Goal: Task Accomplishment & Management: Manage account settings

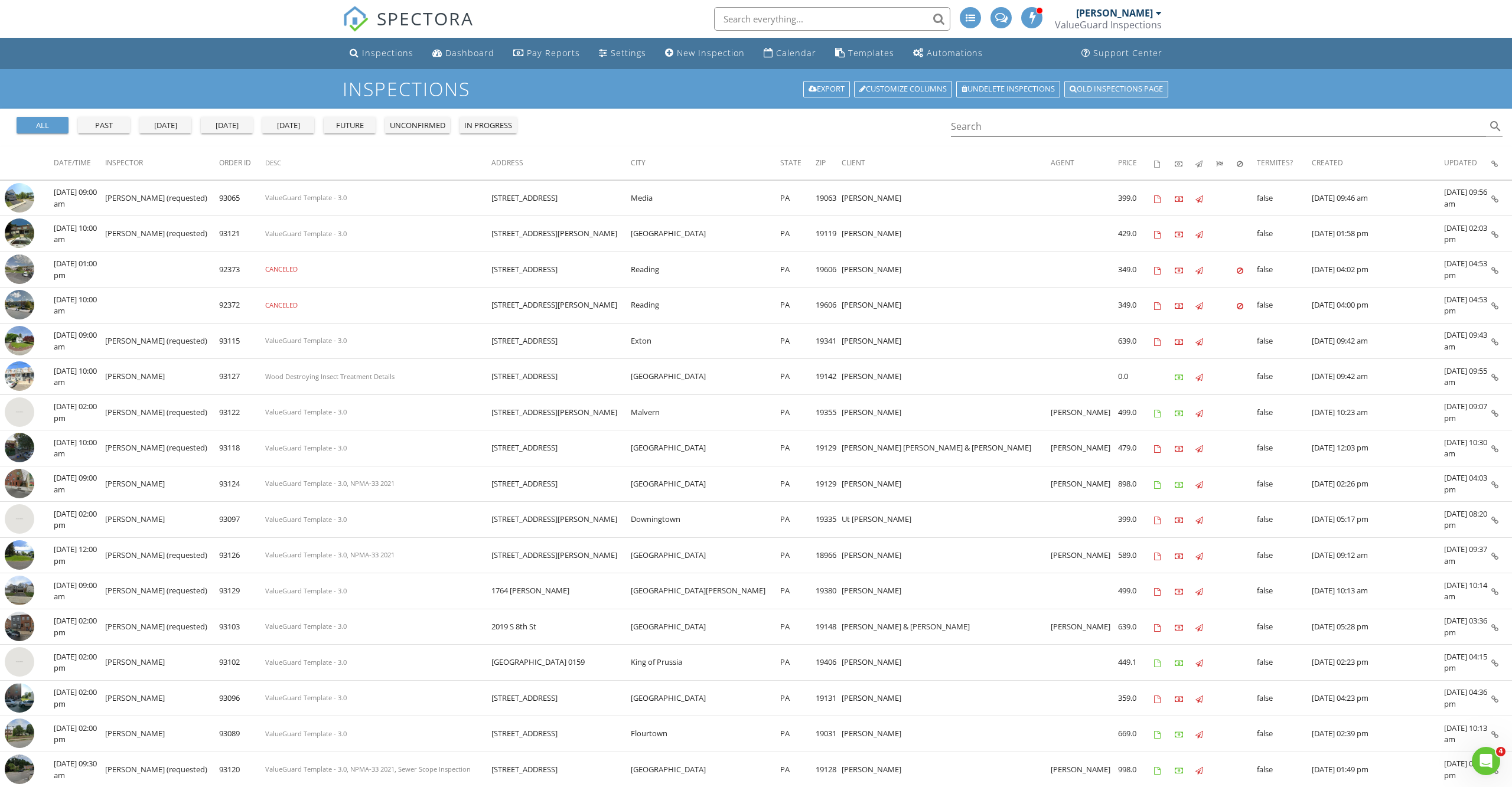
click at [1097, 92] on link "Old inspections page" at bounding box center [1116, 89] width 104 height 16
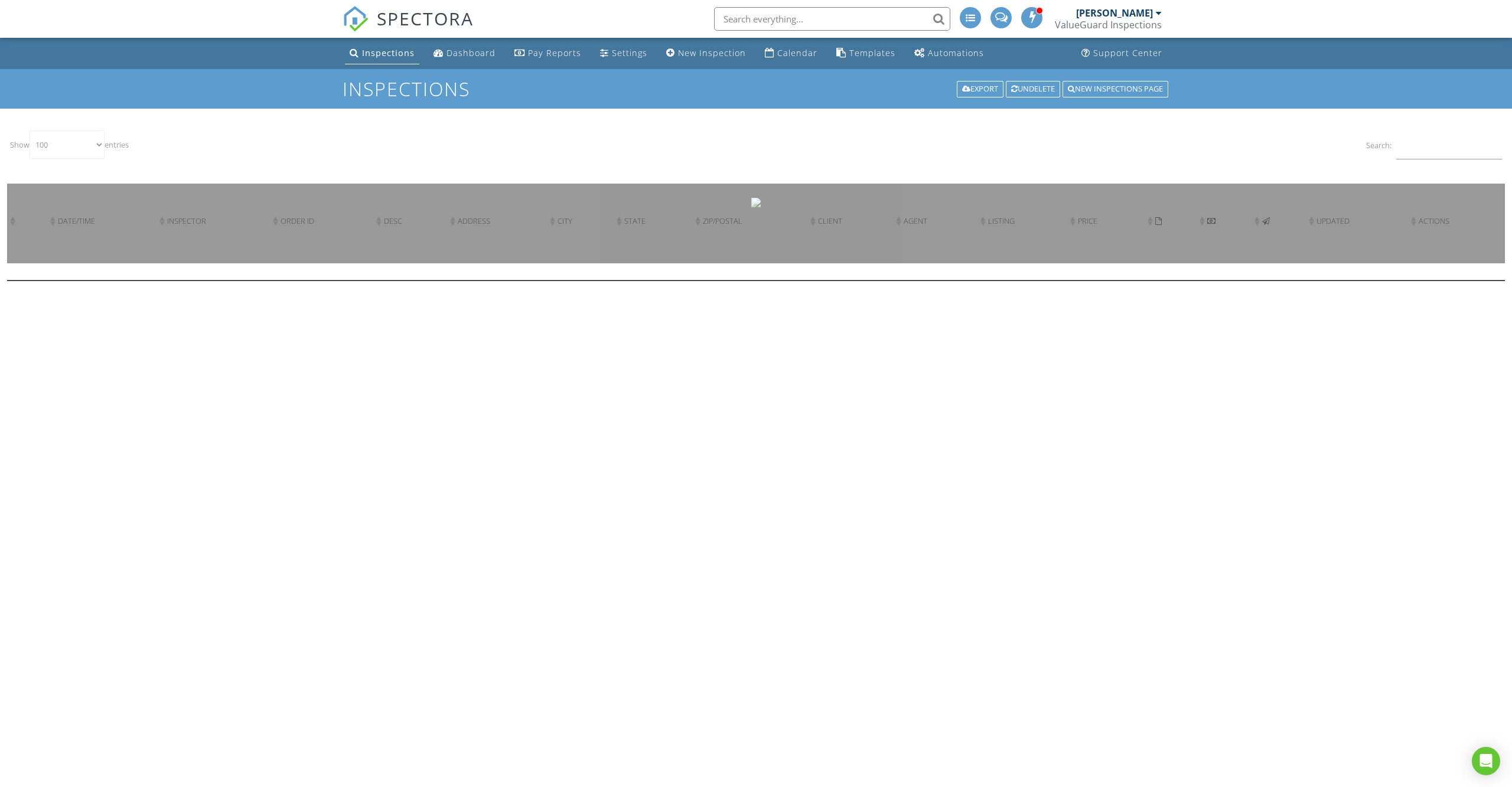
select select "100"
click at [1416, 161] on div "Search:" at bounding box center [1434, 145] width 141 height 35
click at [1416, 152] on input "Search:" at bounding box center [1449, 145] width 106 height 29
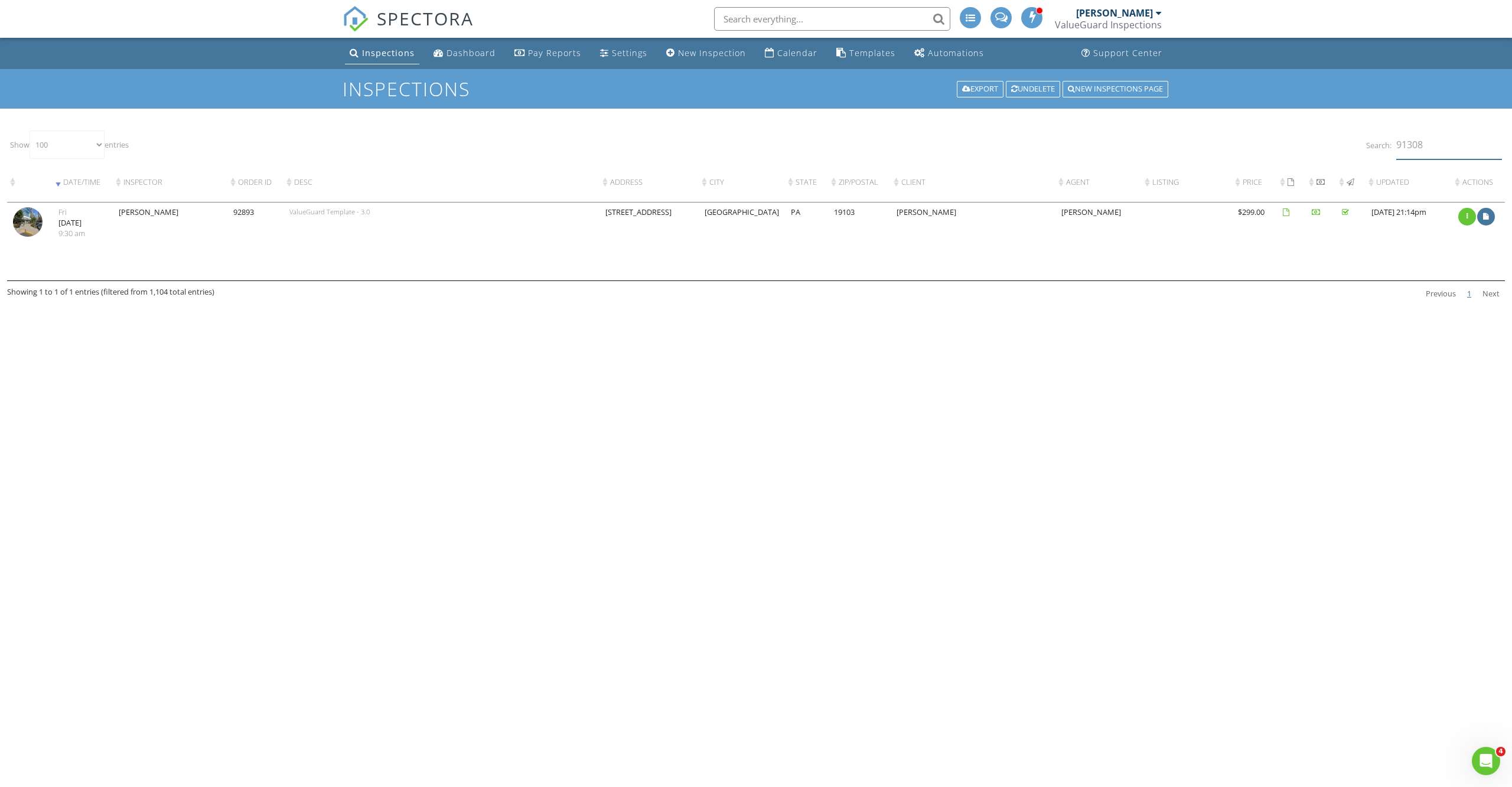
type input "91308"
click at [39, 236] on img at bounding box center [28, 221] width 29 height 29
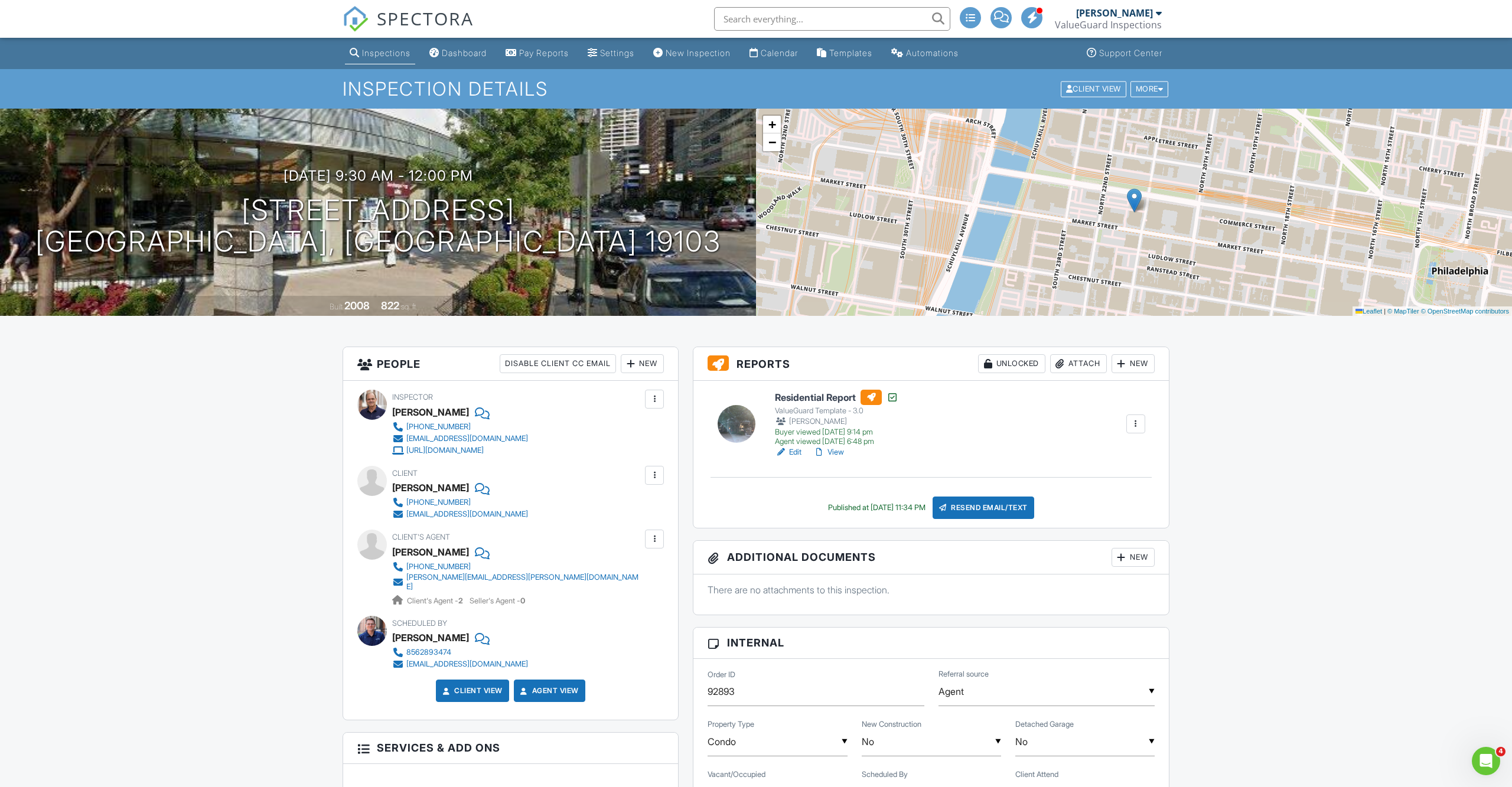
click at [381, 46] on link "Inspections" at bounding box center [380, 53] width 70 height 22
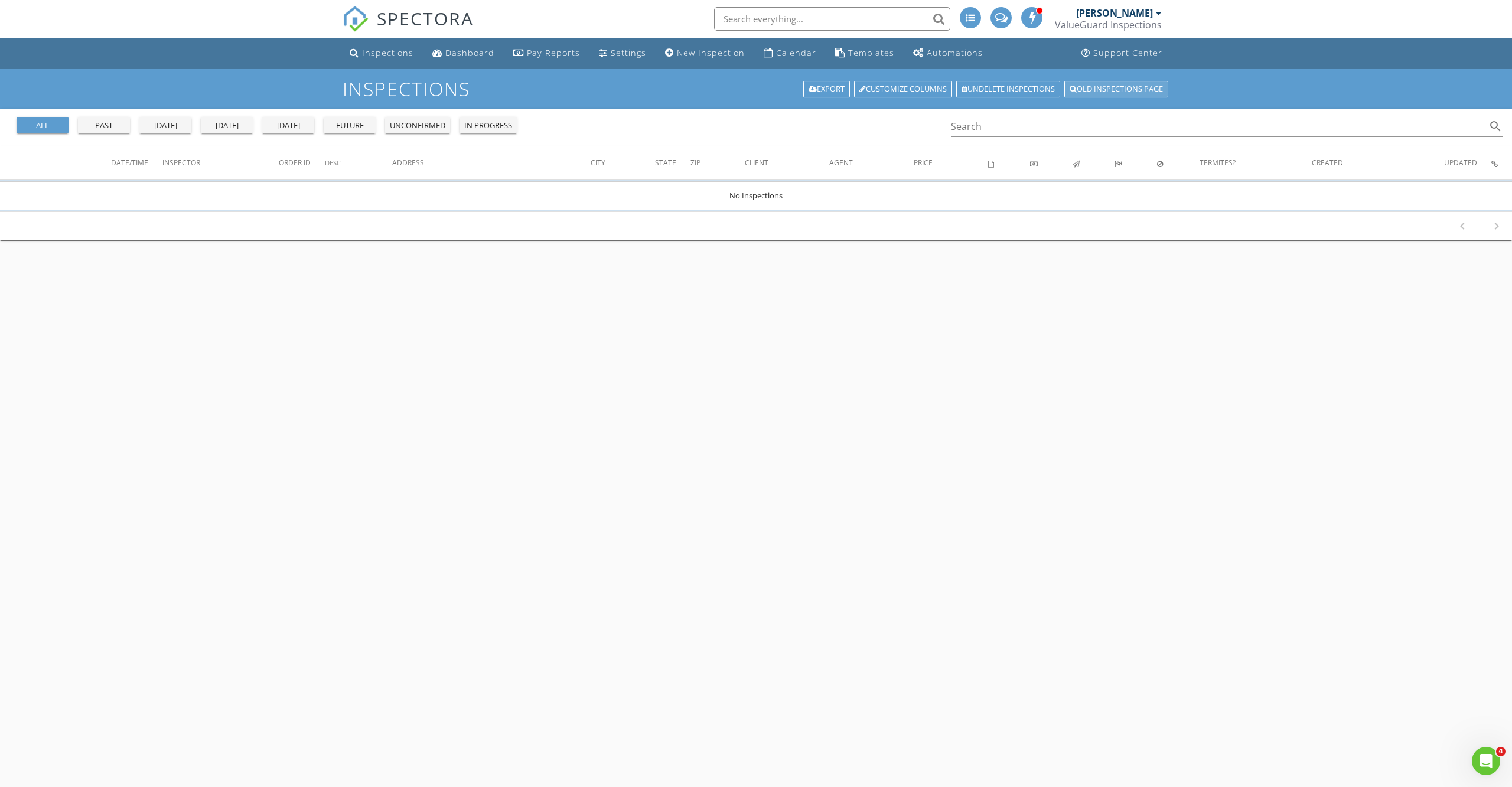
click at [1130, 89] on link "Old inspections page" at bounding box center [1116, 89] width 104 height 16
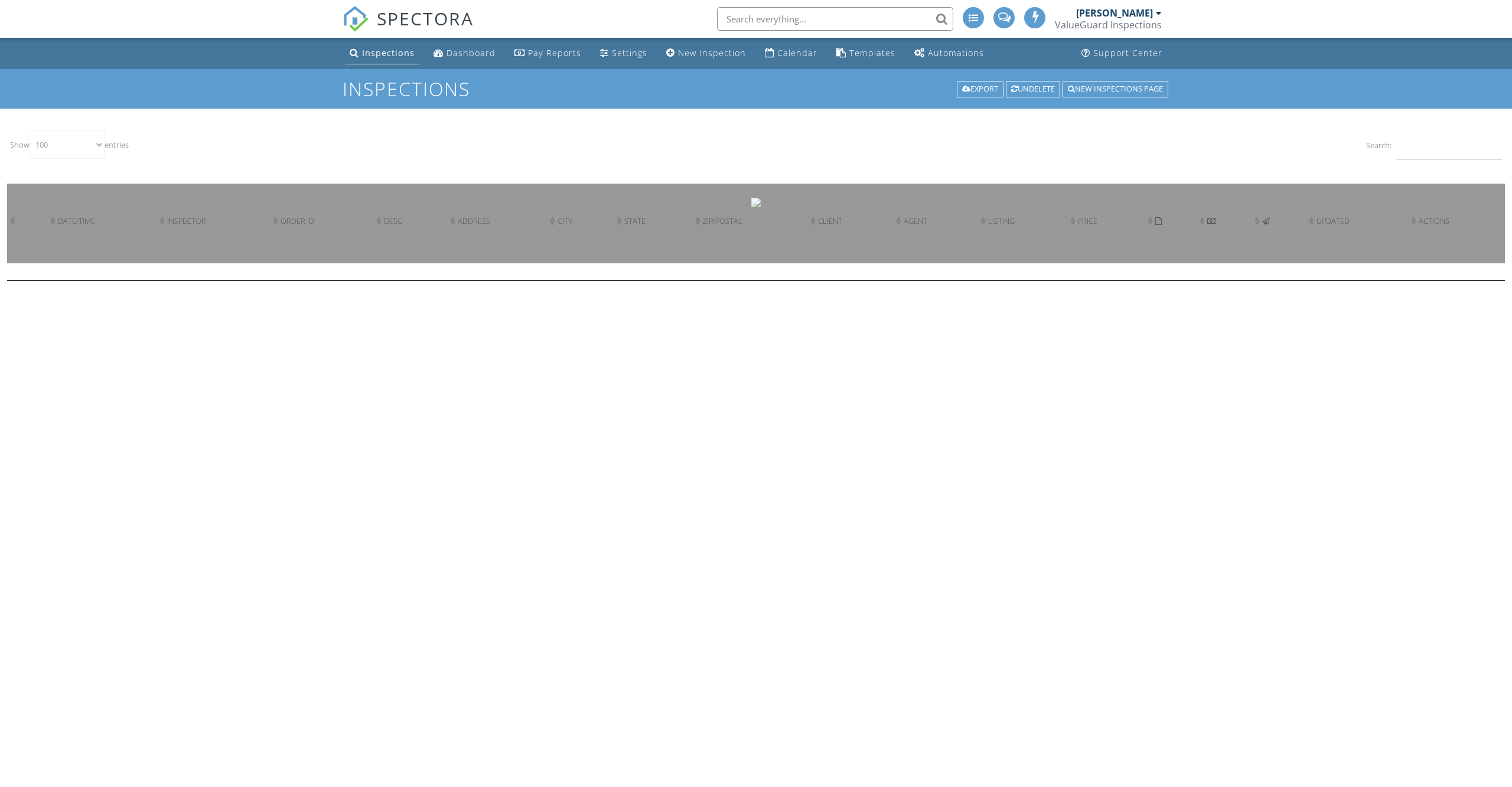
select select "100"
click at [1415, 142] on input "Search:" at bounding box center [1449, 145] width 106 height 29
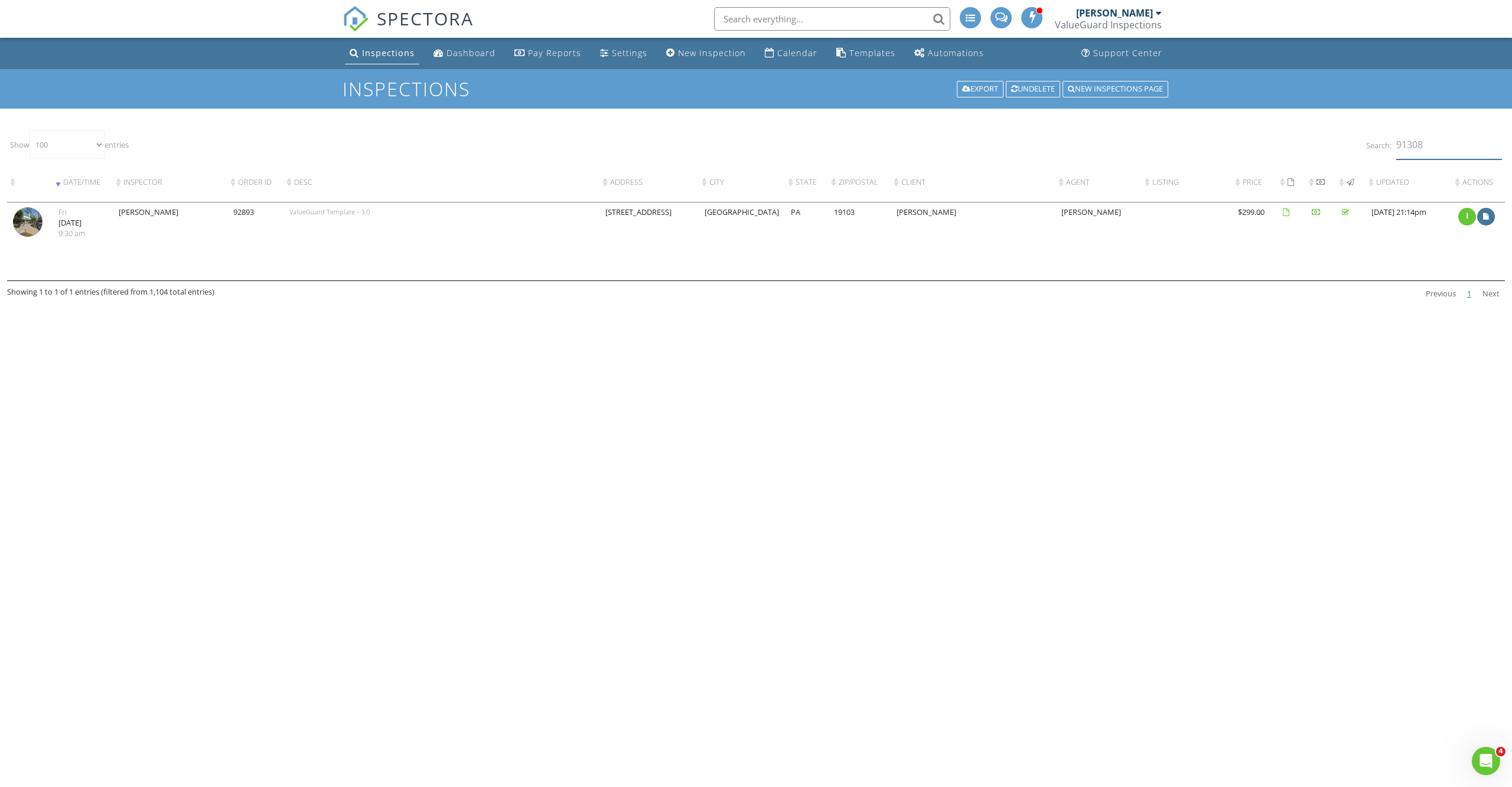
drag, startPoint x: 1437, startPoint y: 151, endPoint x: 1337, endPoint y: 131, distance: 102.0
click at [1337, 131] on div "Show 10 25 50 100 entries Search: 91308 Date/Time Inspector Order ID Desc Addre…" at bounding box center [755, 216] width 1498 height 176
type input "93108"
click at [26, 236] on img at bounding box center [28, 221] width 29 height 29
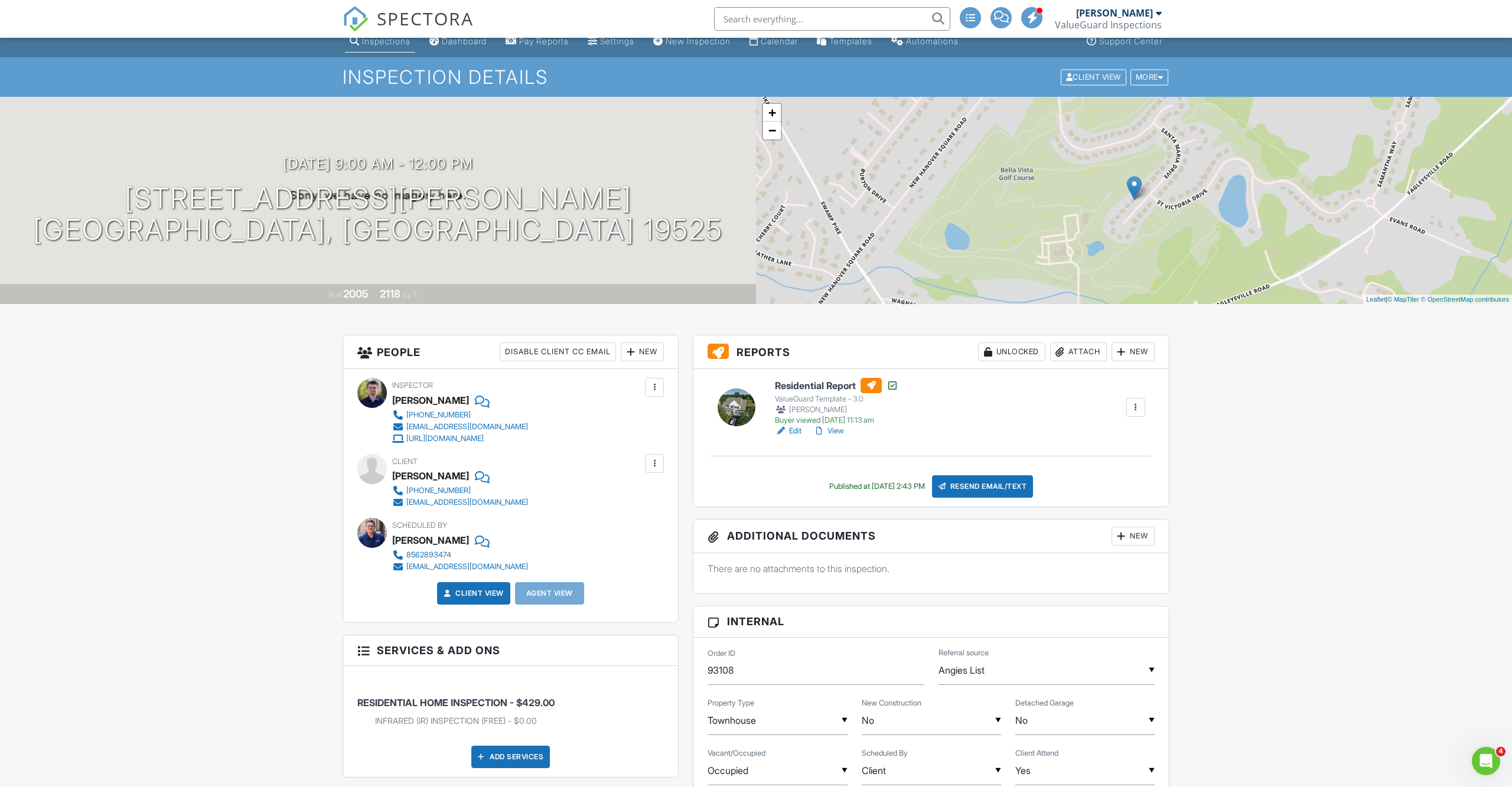
scroll to position [13, 0]
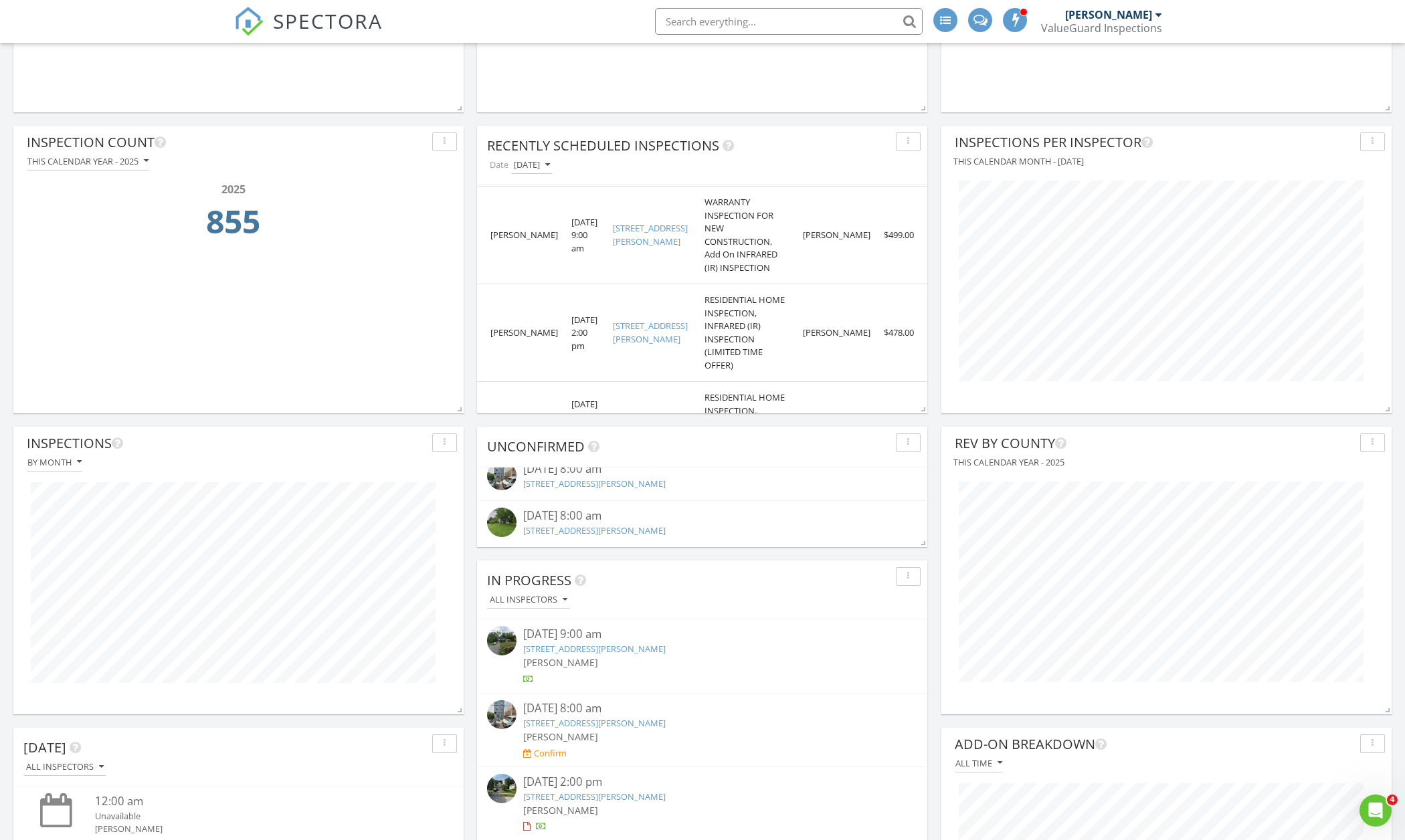
click at [624, 515] on div "08/28/25 8:00 am" at bounding box center [702, 516] width 359 height 17
click at [608, 526] on link "1261 Buck Ln, West Chester, PA 19382" at bounding box center [594, 530] width 142 height 12
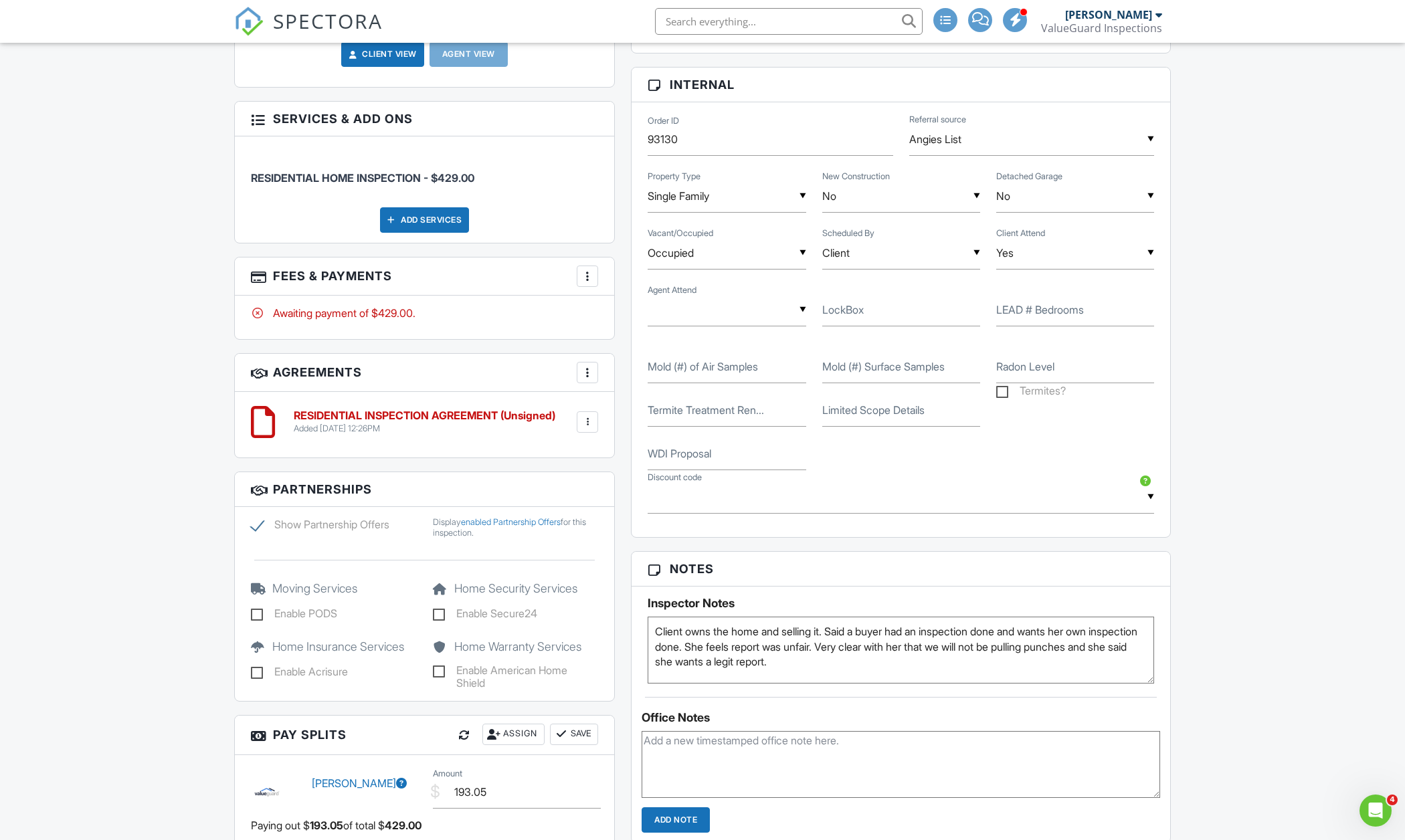
scroll to position [763, 0]
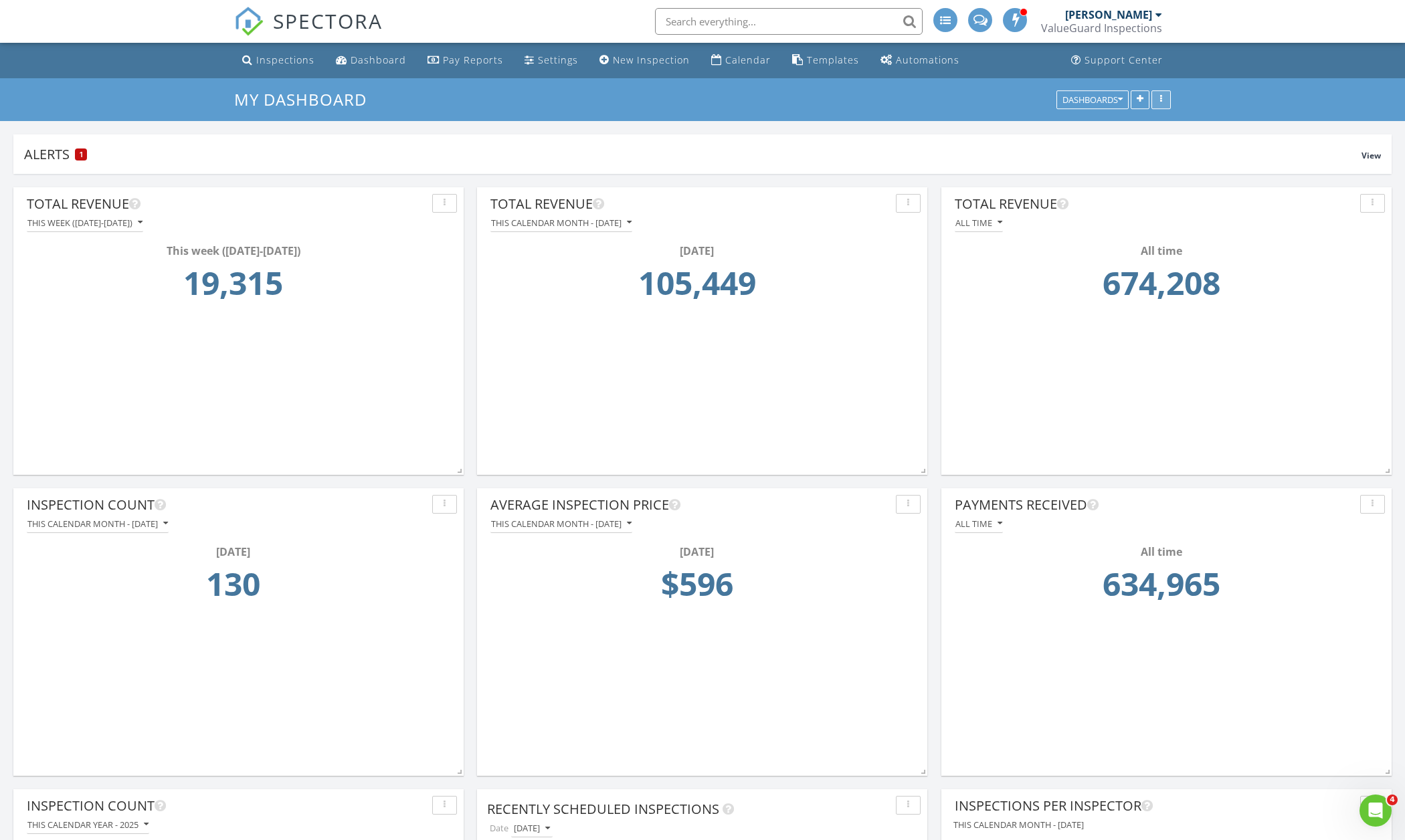
click at [1161, 103] on icon "button" at bounding box center [1160, 99] width 2 height 9
click at [281, 57] on div "Inspections" at bounding box center [285, 60] width 58 height 13
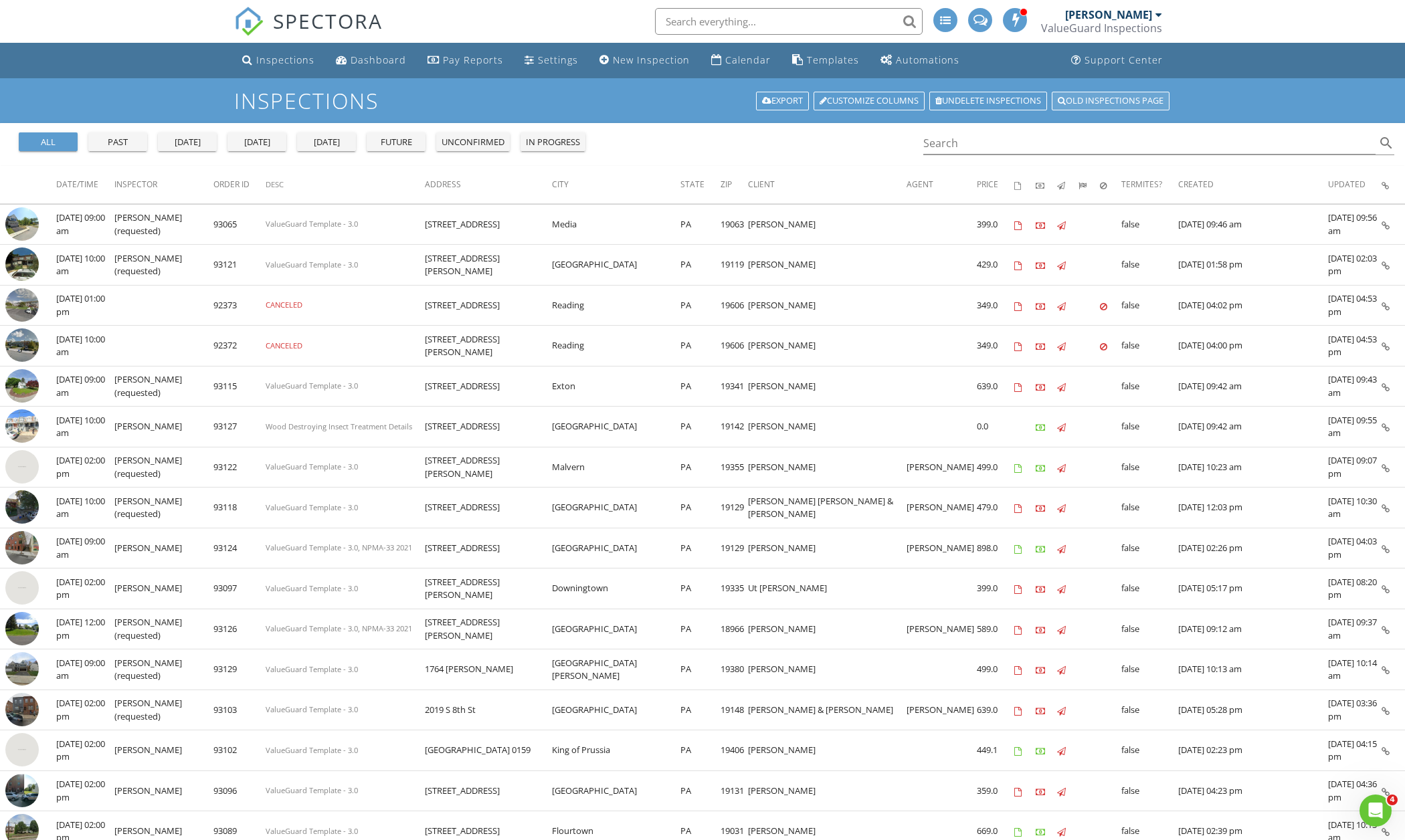
click at [1079, 104] on link "Old inspections page" at bounding box center [1110, 101] width 118 height 18
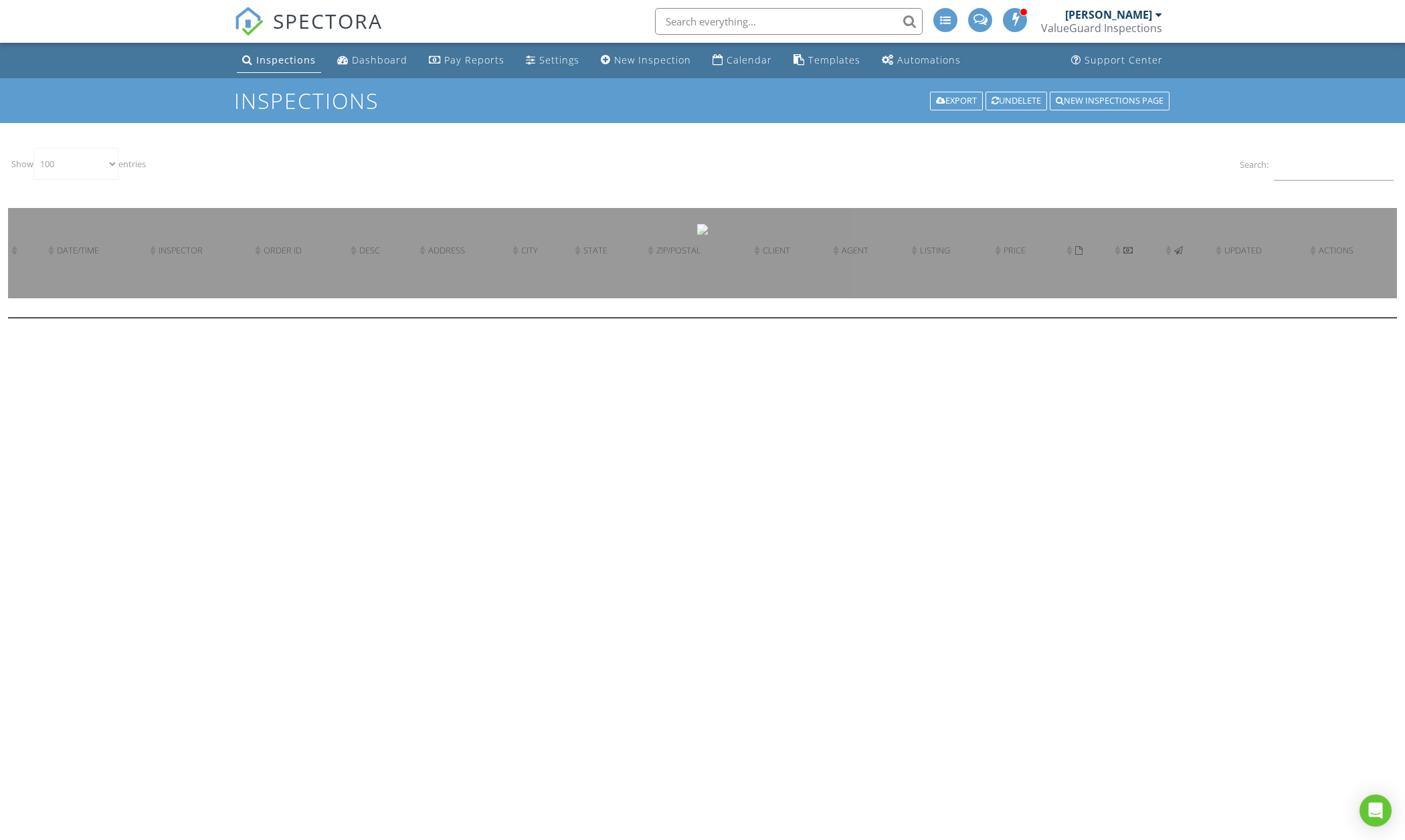
select select "100"
click at [1303, 170] on input "Search:" at bounding box center [1333, 164] width 120 height 33
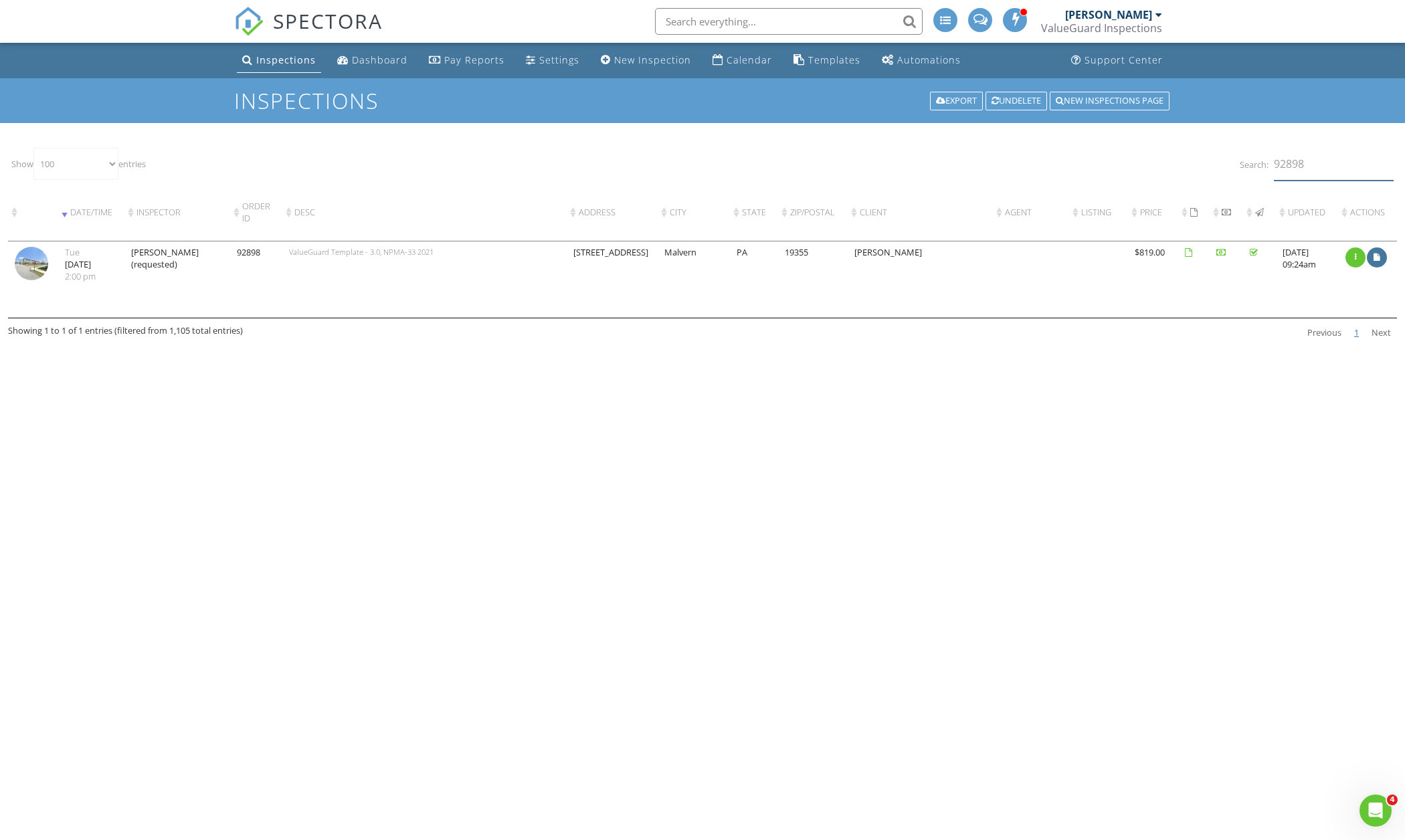
type input "92898"
click at [33, 280] on img at bounding box center [31, 263] width 33 height 33
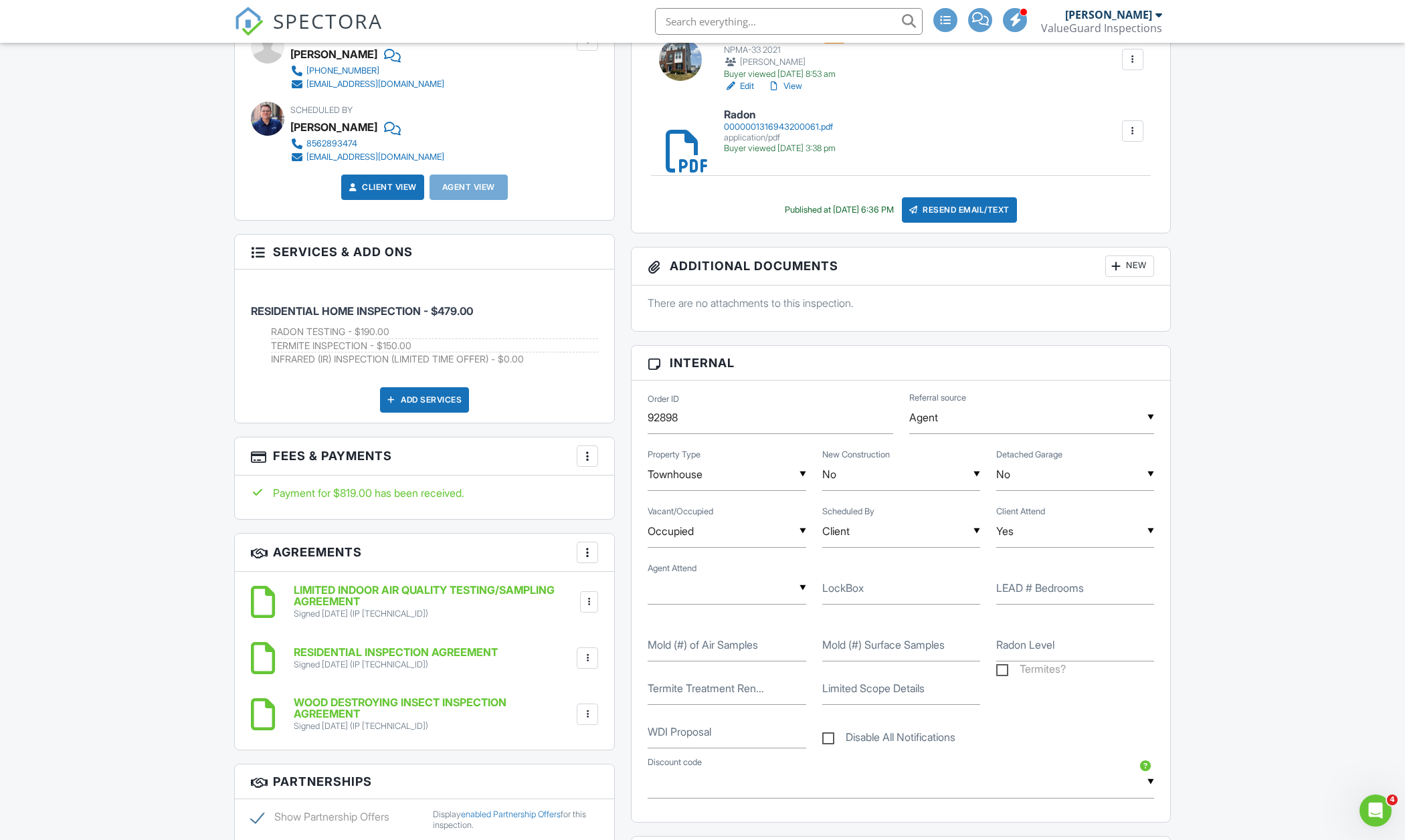
click at [587, 450] on div at bounding box center [587, 456] width 13 height 13
click at [625, 498] on li "Edit Fees & Payments" at bounding box center [654, 496] width 140 height 33
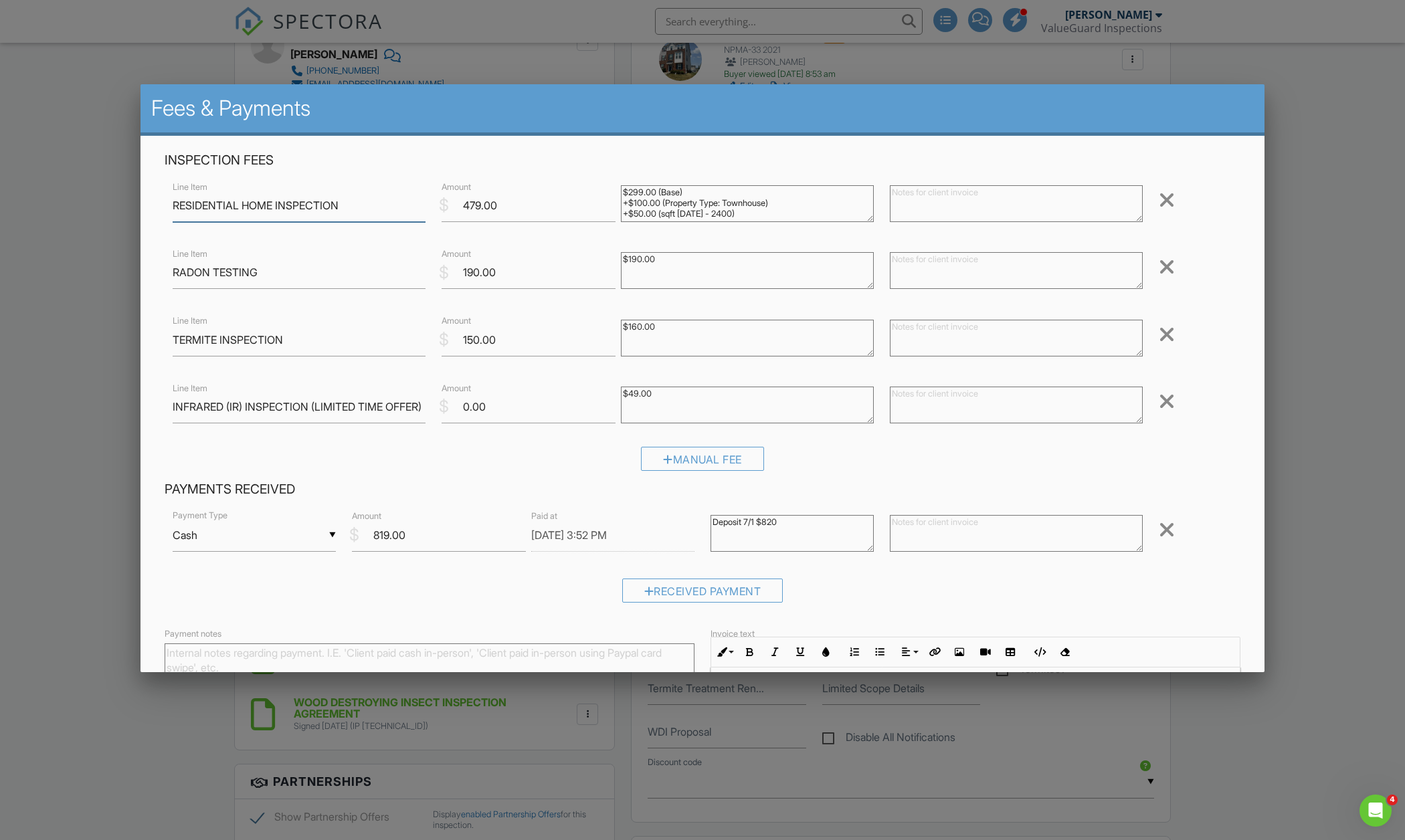
scroll to position [6, 0]
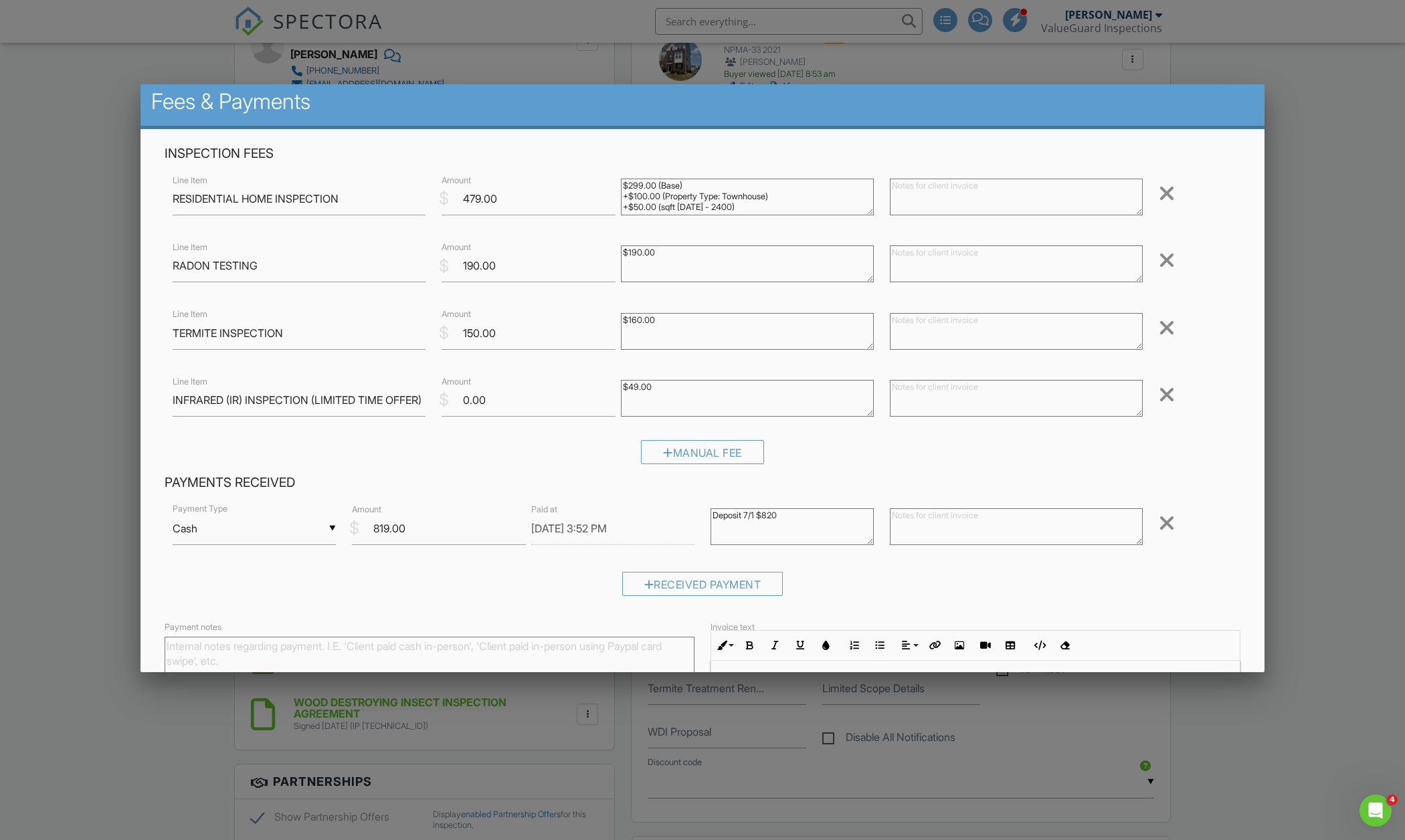
click at [748, 508] on textarea "Deposit 7/1 $820" at bounding box center [792, 527] width 163 height 37
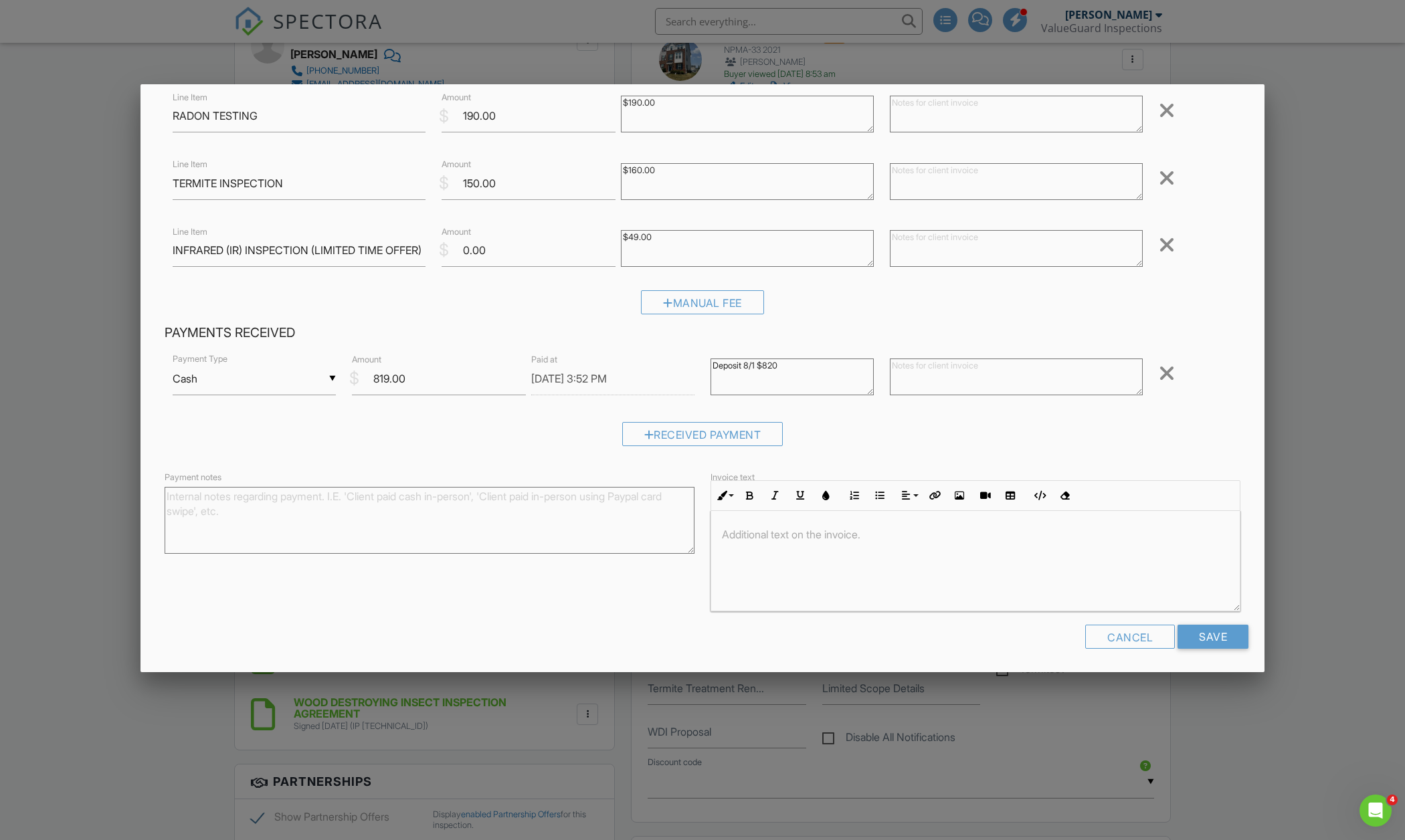
scroll to position [156, 0]
type textarea "Deposit 8/1 $820"
click at [1196, 634] on input "Save" at bounding box center [1213, 637] width 71 height 24
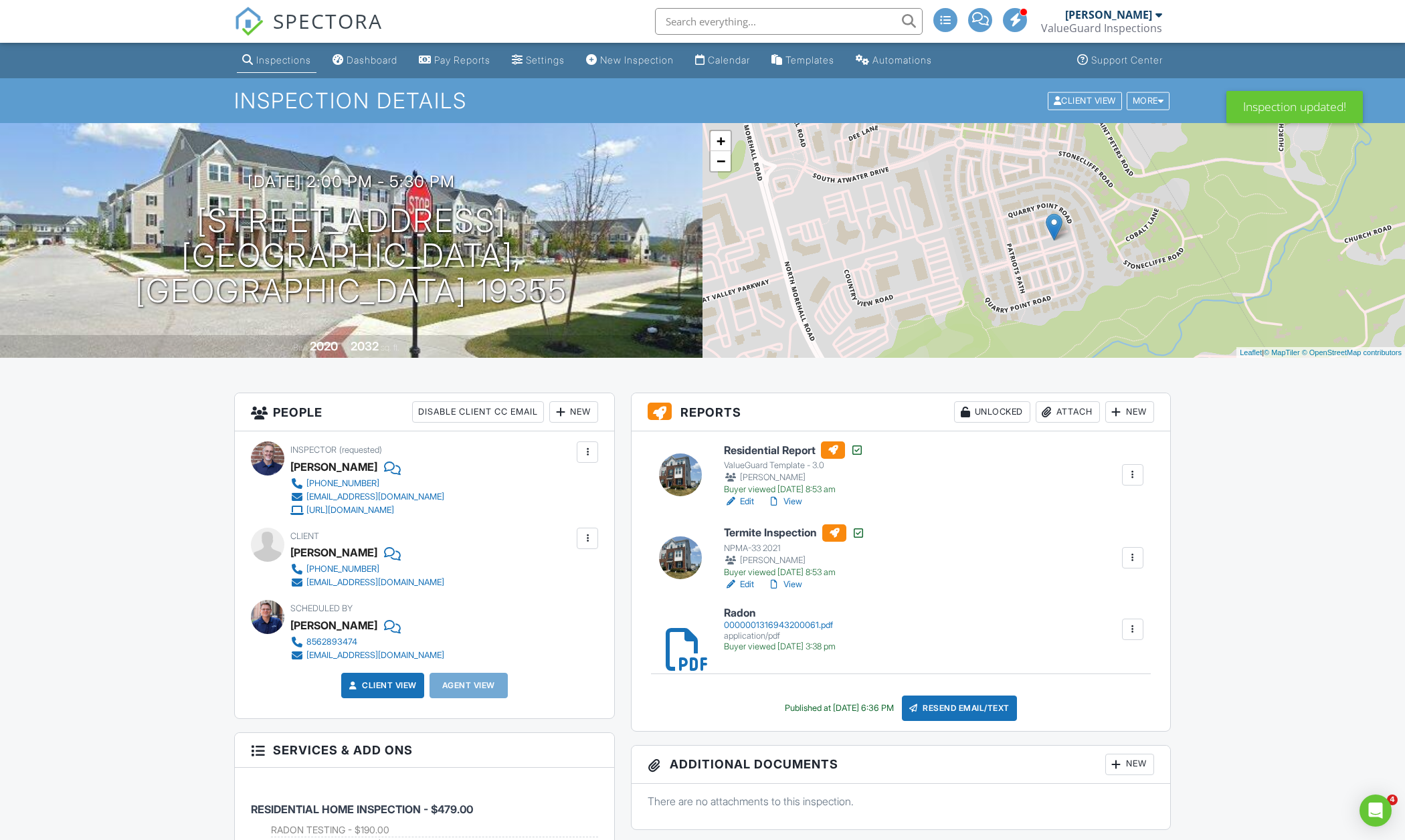
click at [715, 26] on input "text" at bounding box center [788, 21] width 267 height 27
type input "9"
click at [287, 60] on div "Inspections" at bounding box center [283, 60] width 55 height 11
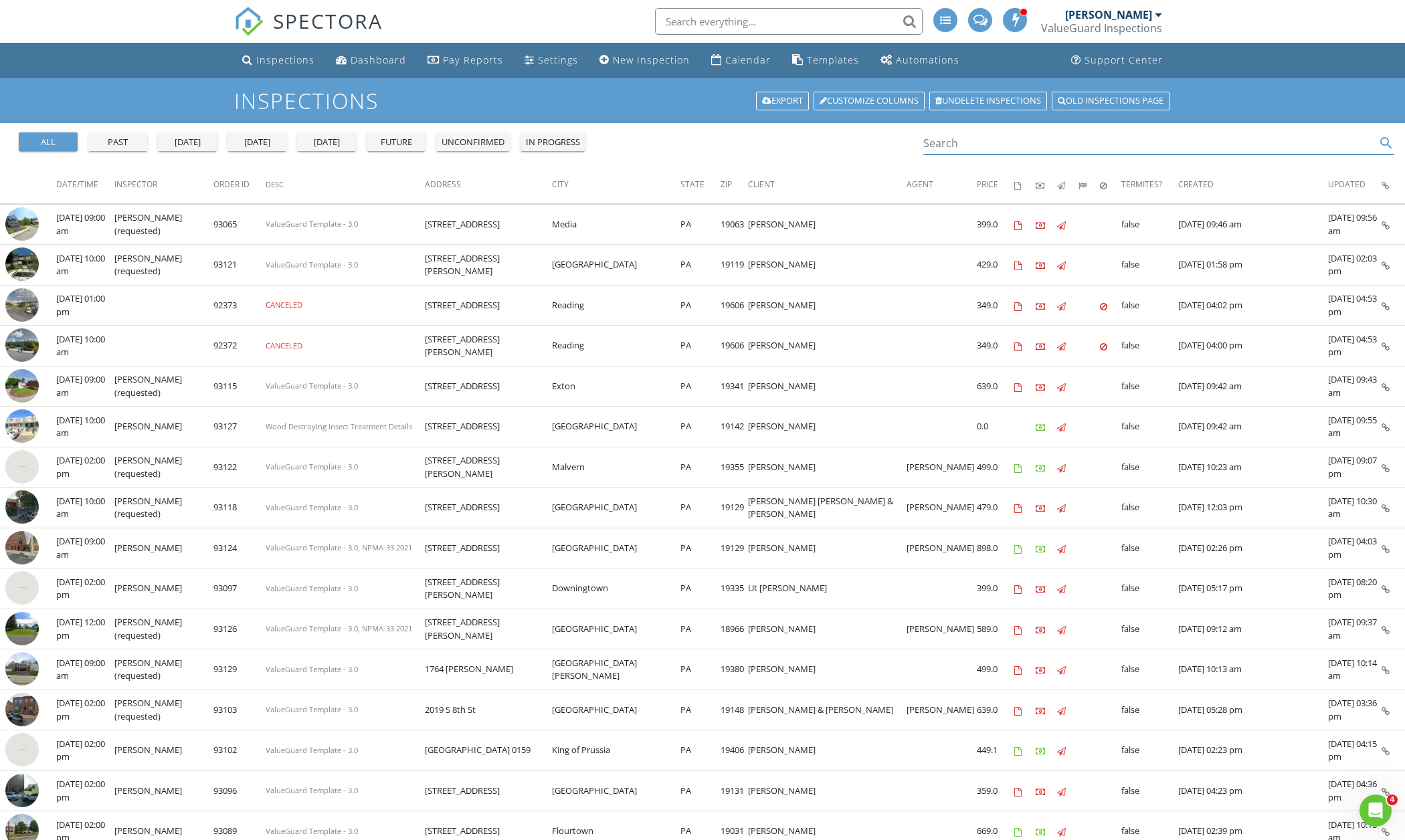
click at [953, 140] on input "Search" at bounding box center [1149, 143] width 452 height 22
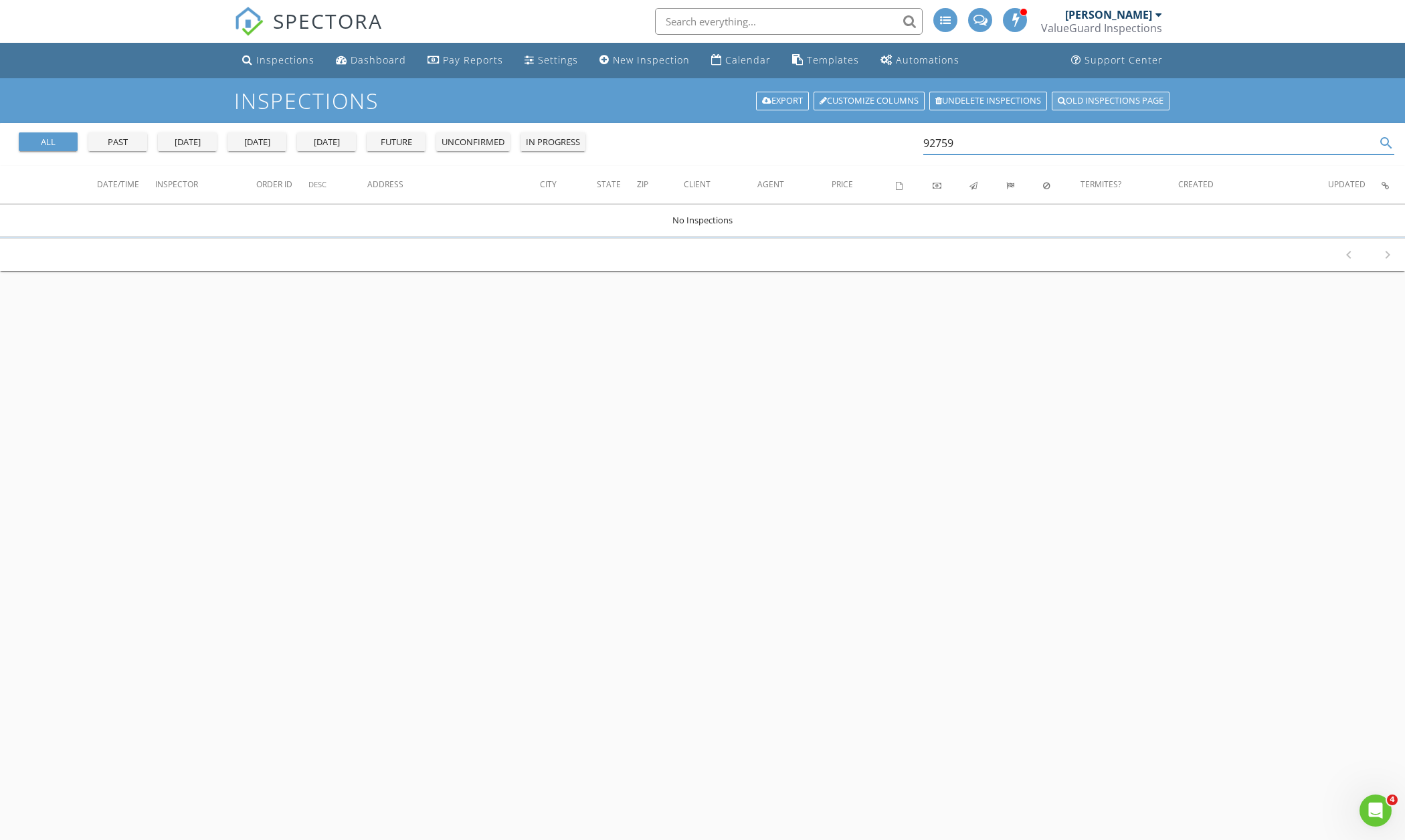
type input "92759"
click at [1082, 105] on link "Old inspections page" at bounding box center [1110, 101] width 118 height 18
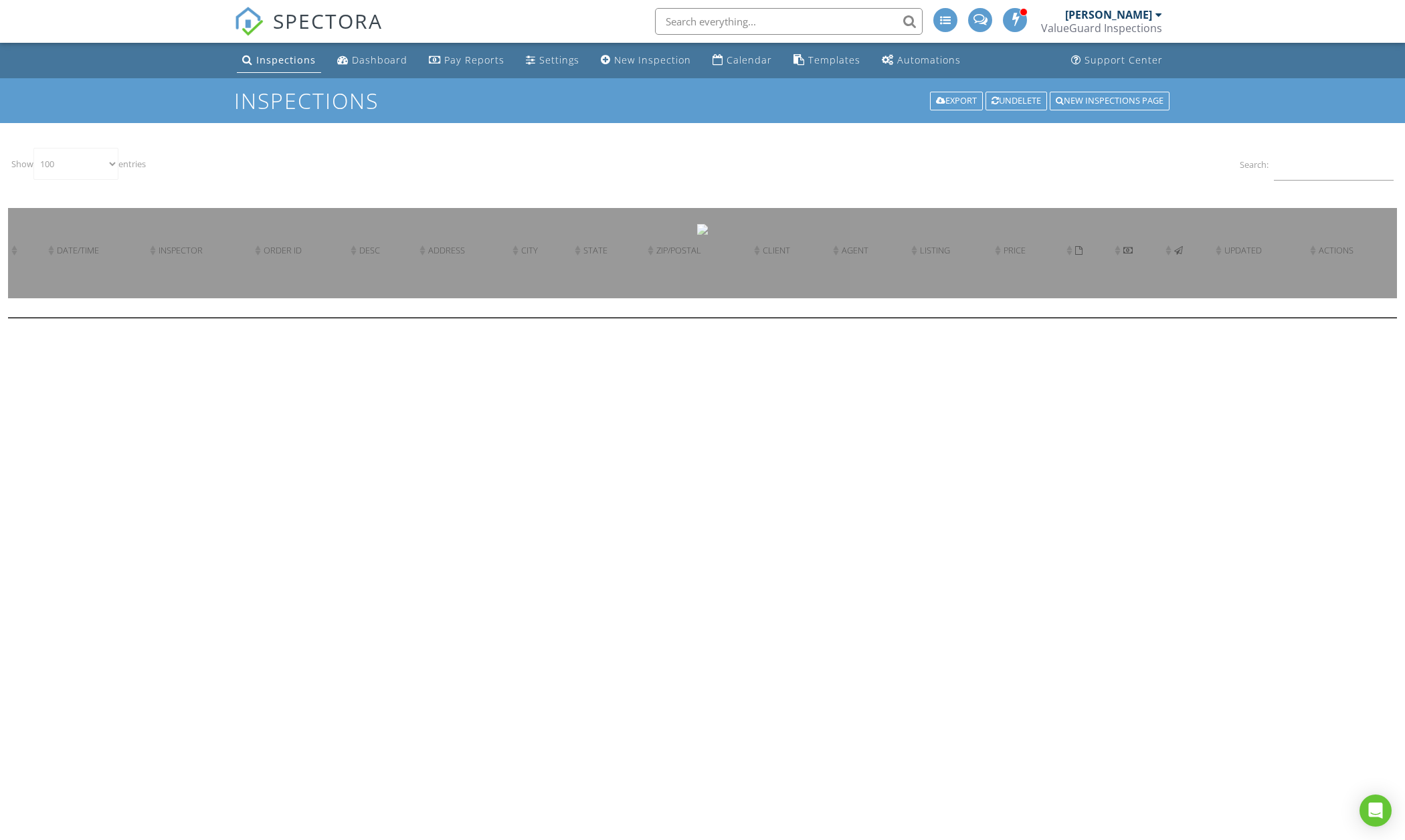
select select "100"
click at [1333, 170] on input "Search:" at bounding box center [1333, 164] width 120 height 33
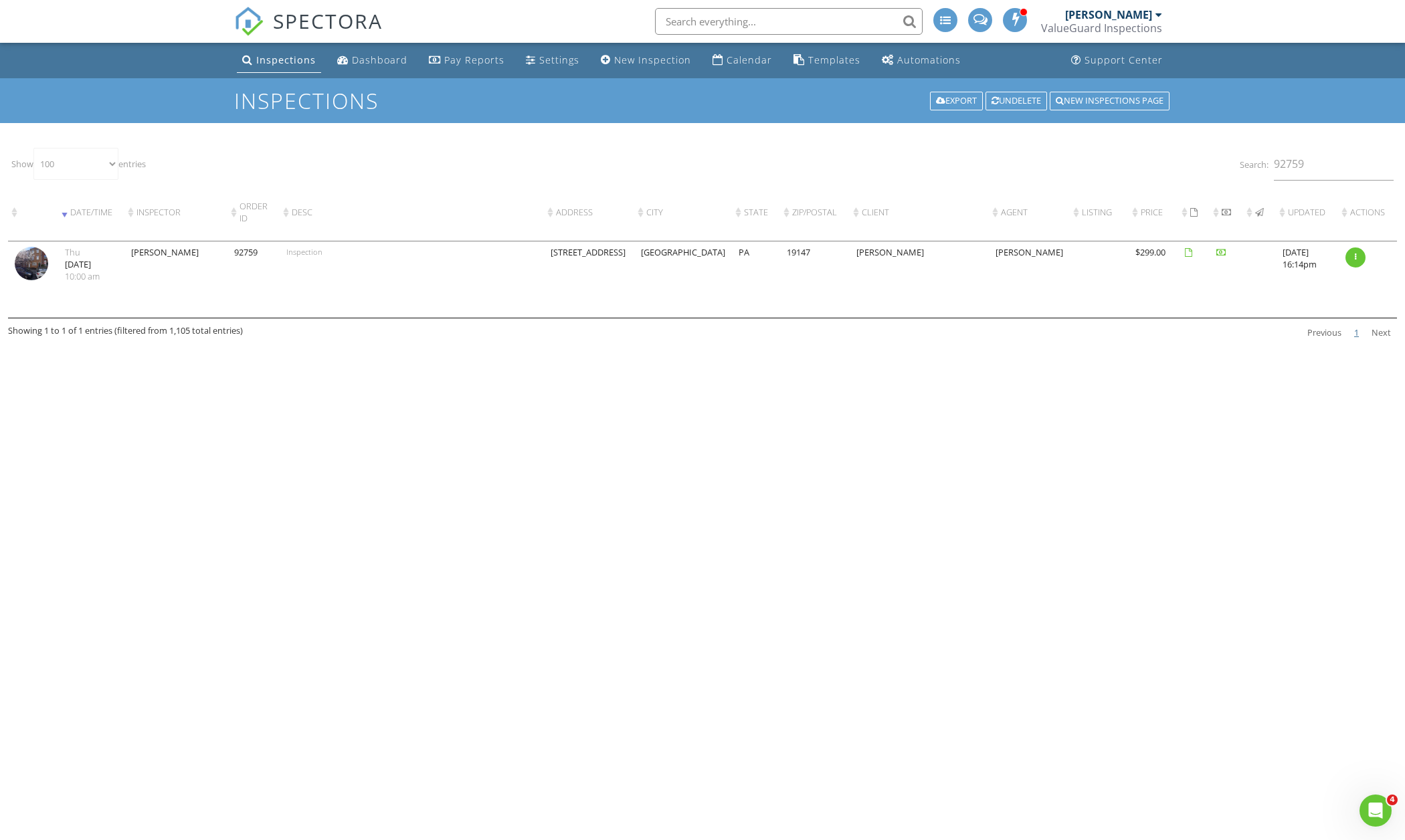
click at [23, 280] on img at bounding box center [31, 263] width 33 height 33
drag, startPoint x: 1321, startPoint y: 174, endPoint x: 1235, endPoint y: 157, distance: 87.7
click at [1235, 157] on div "Show 10 25 50 100 entries Search: 92759 Date/Time Inspector Order ID Desc Addre…" at bounding box center [702, 245] width 1389 height 200
type input "92957"
click at [26, 280] on img at bounding box center [31, 263] width 33 height 33
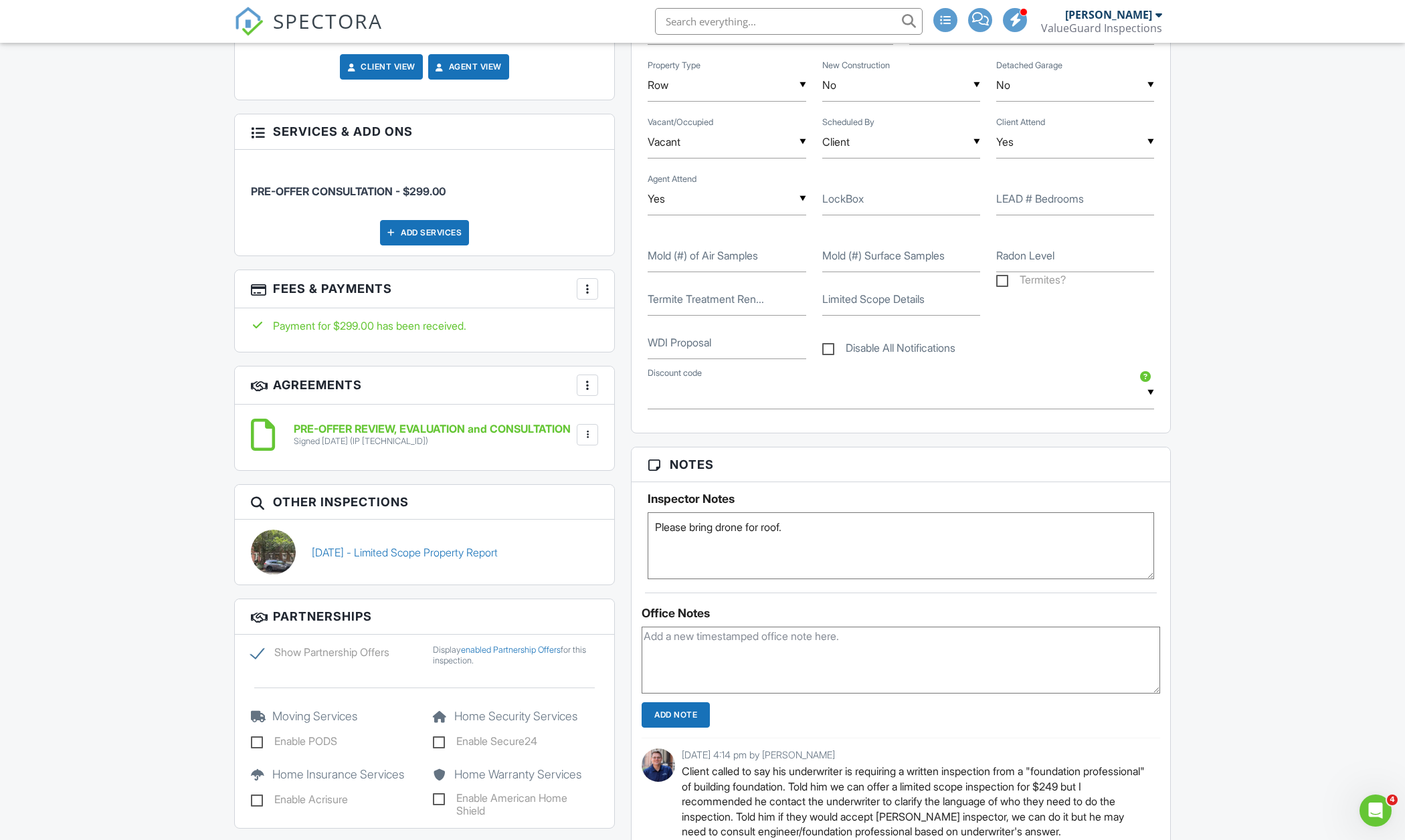
click at [582, 291] on div at bounding box center [587, 289] width 13 height 13
click at [623, 327] on li "Edit Fees & Payments" at bounding box center [654, 330] width 140 height 33
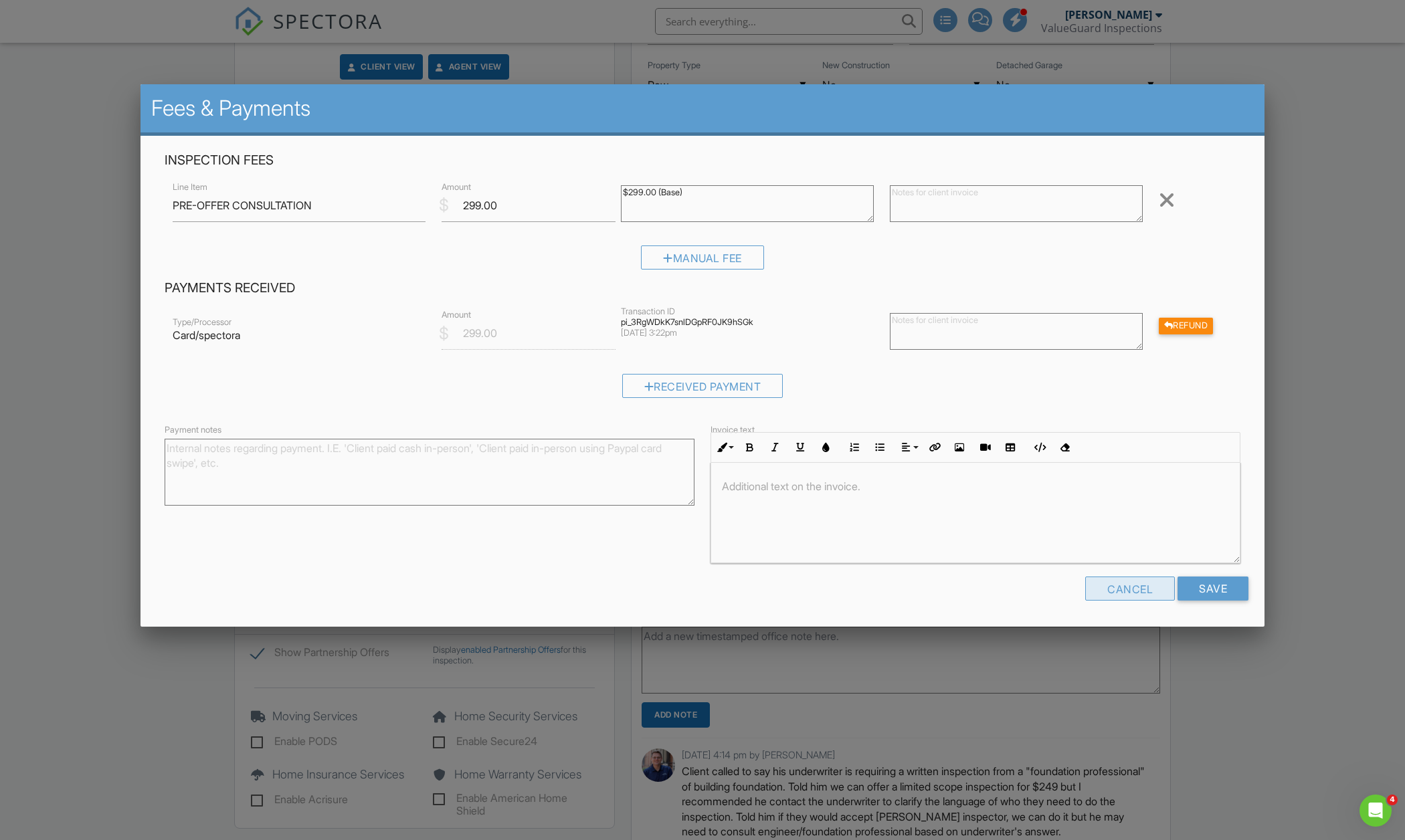
click at [1114, 588] on div "Cancel" at bounding box center [1130, 588] width 89 height 24
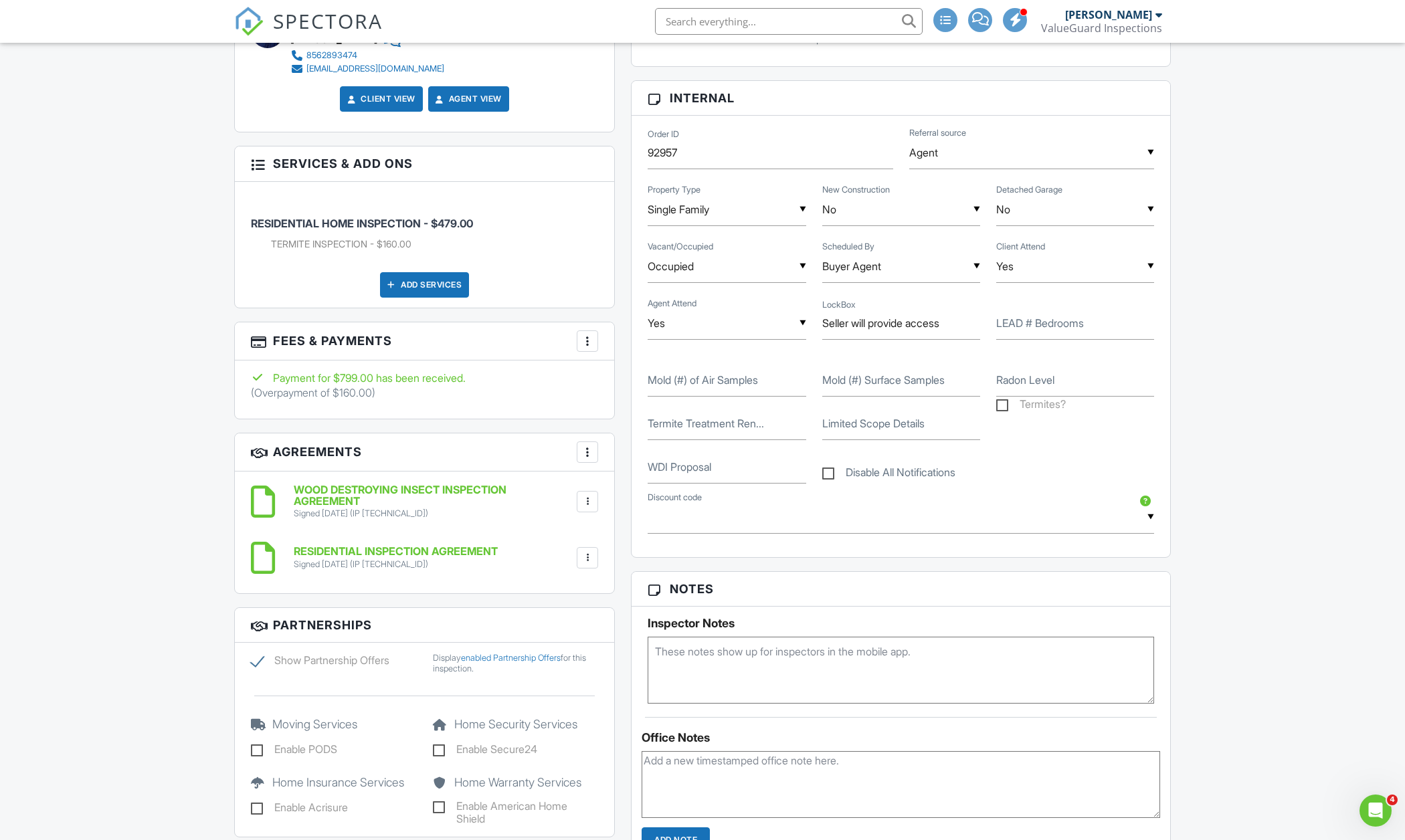
click at [586, 345] on div at bounding box center [587, 341] width 13 height 13
click at [609, 379] on li "Edit Fees & Payments" at bounding box center [654, 381] width 140 height 33
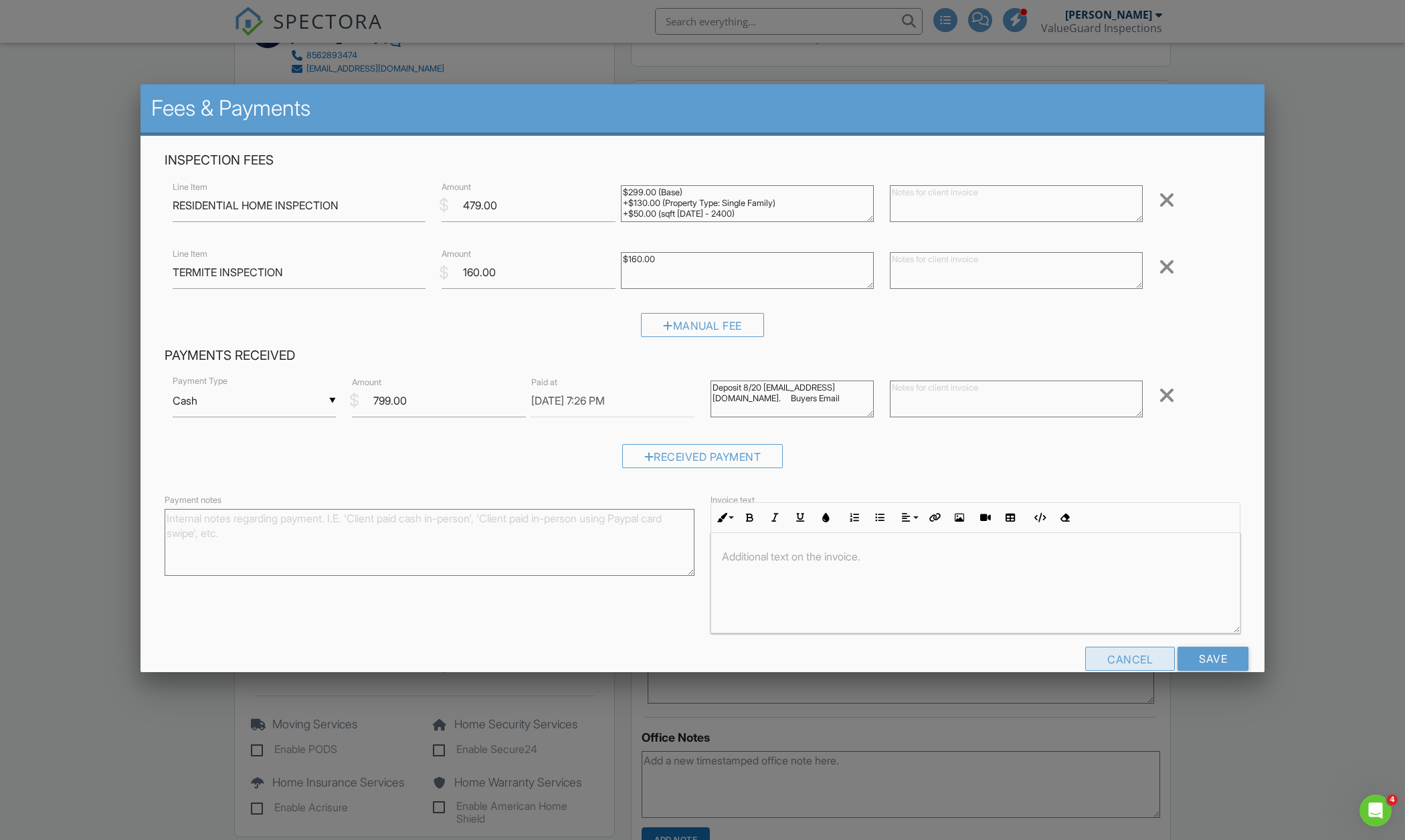
click at [1103, 651] on div "Cancel" at bounding box center [1130, 659] width 89 height 24
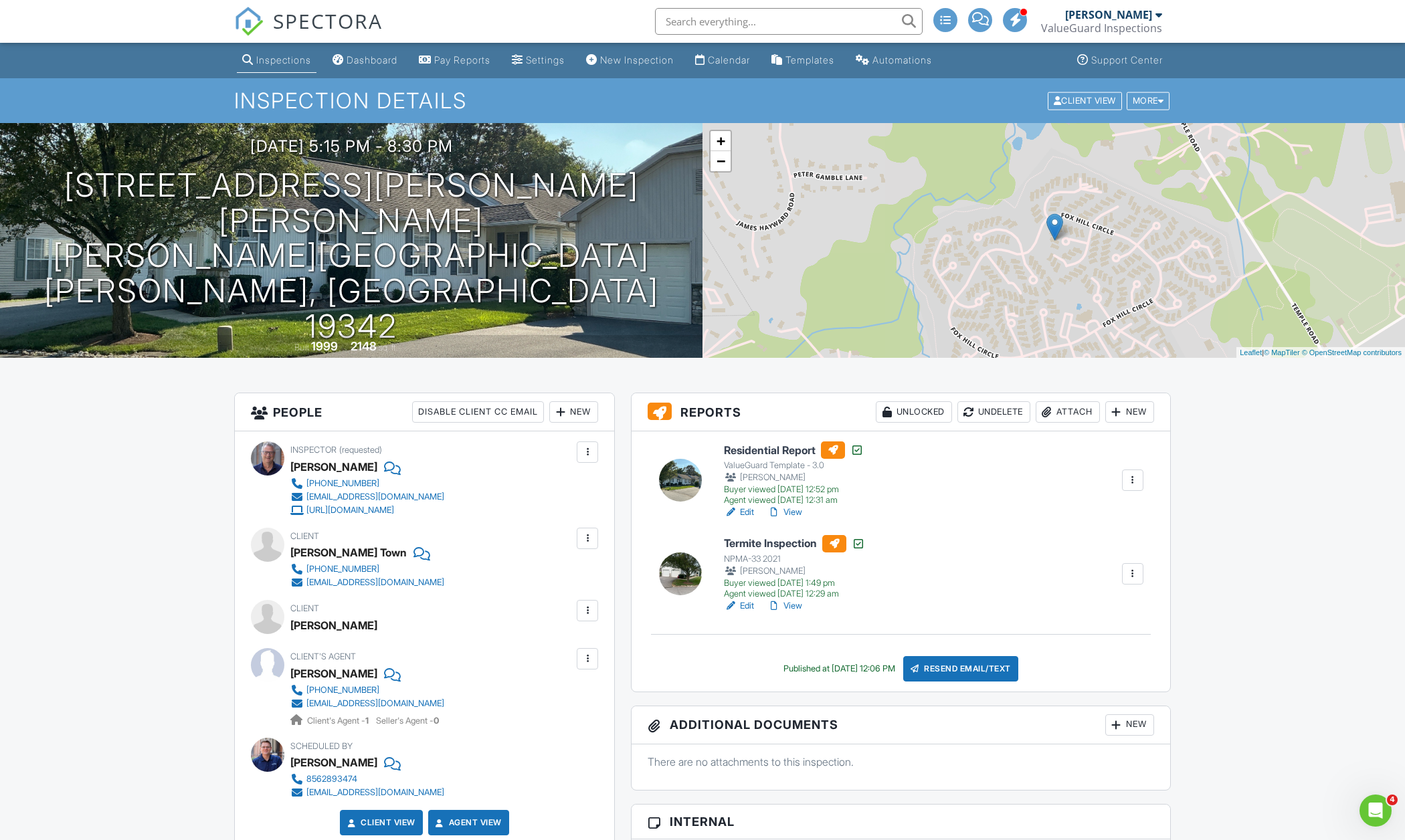
click at [313, 18] on span "SPECTORA" at bounding box center [328, 21] width 110 height 28
click at [0, 0] on div at bounding box center [0, 0] width 0 height 0
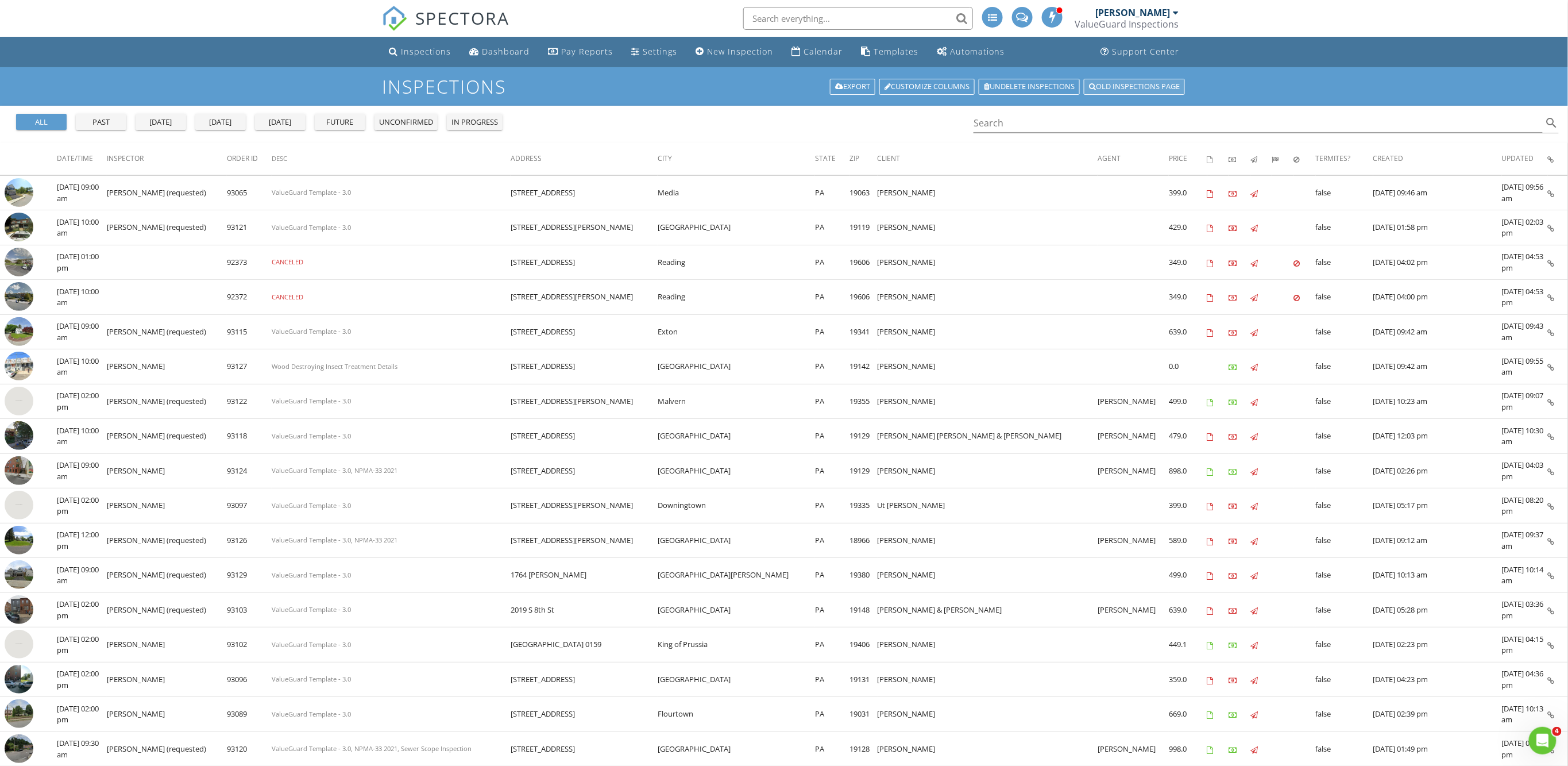
click at [1118, 80] on link "Old inspections page" at bounding box center [1135, 86] width 101 height 16
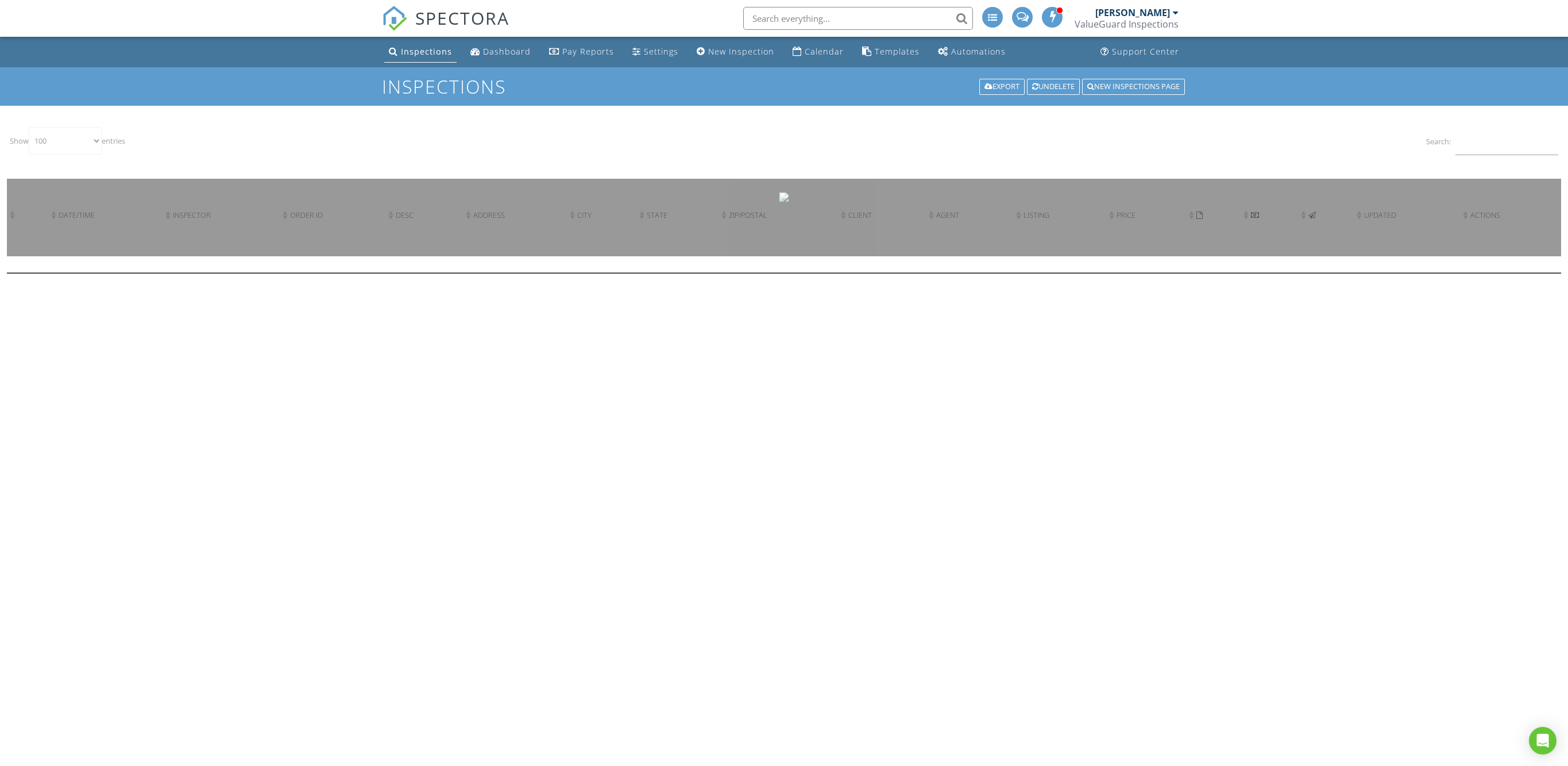
select select "100"
click at [1466, 142] on input "Search:" at bounding box center [1507, 141] width 103 height 28
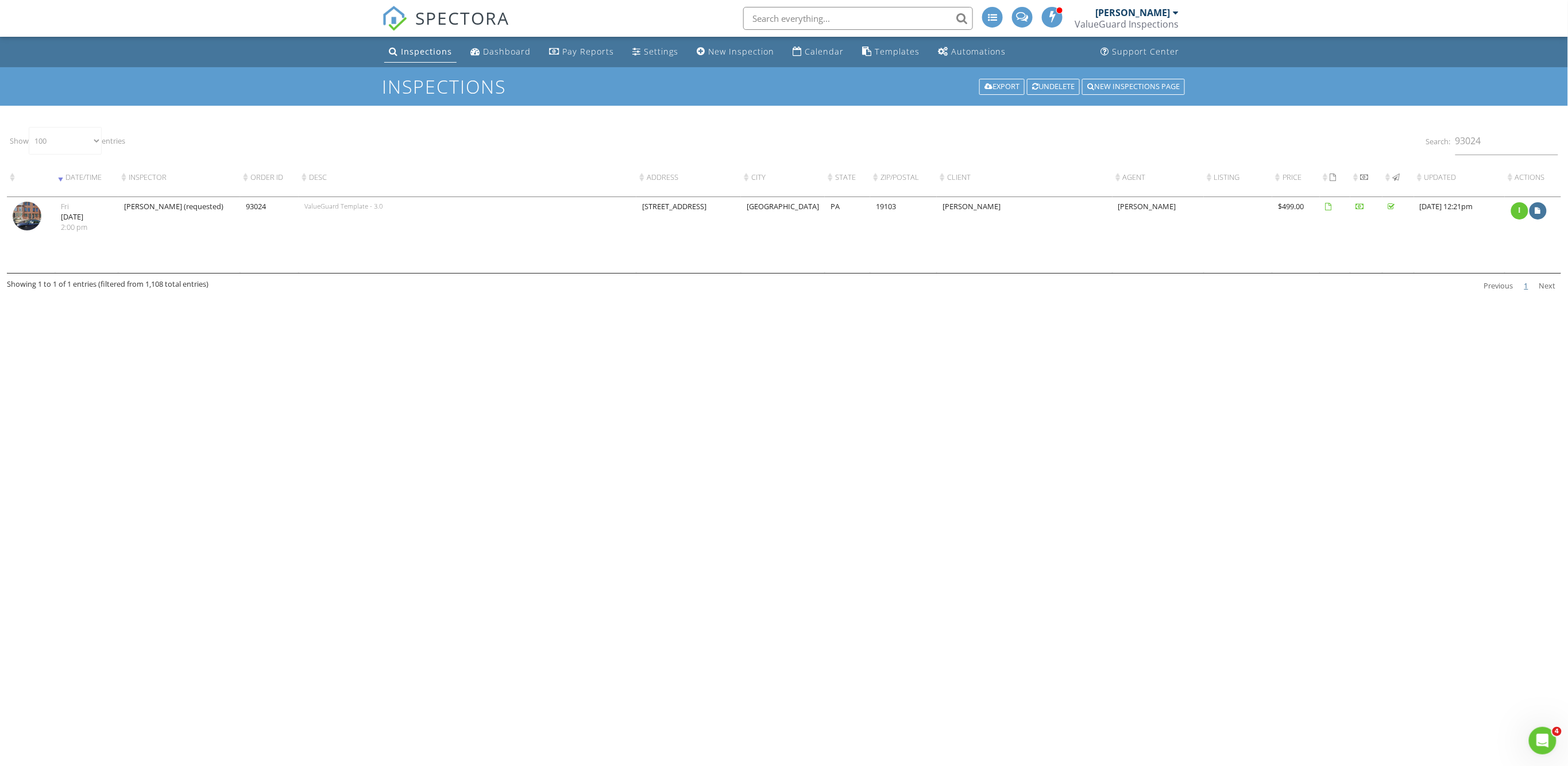
click at [31, 230] on img at bounding box center [27, 216] width 29 height 29
click at [1497, 143] on input "93024" at bounding box center [1507, 141] width 103 height 28
type input "93042"
click at [39, 230] on img at bounding box center [27, 216] width 29 height 29
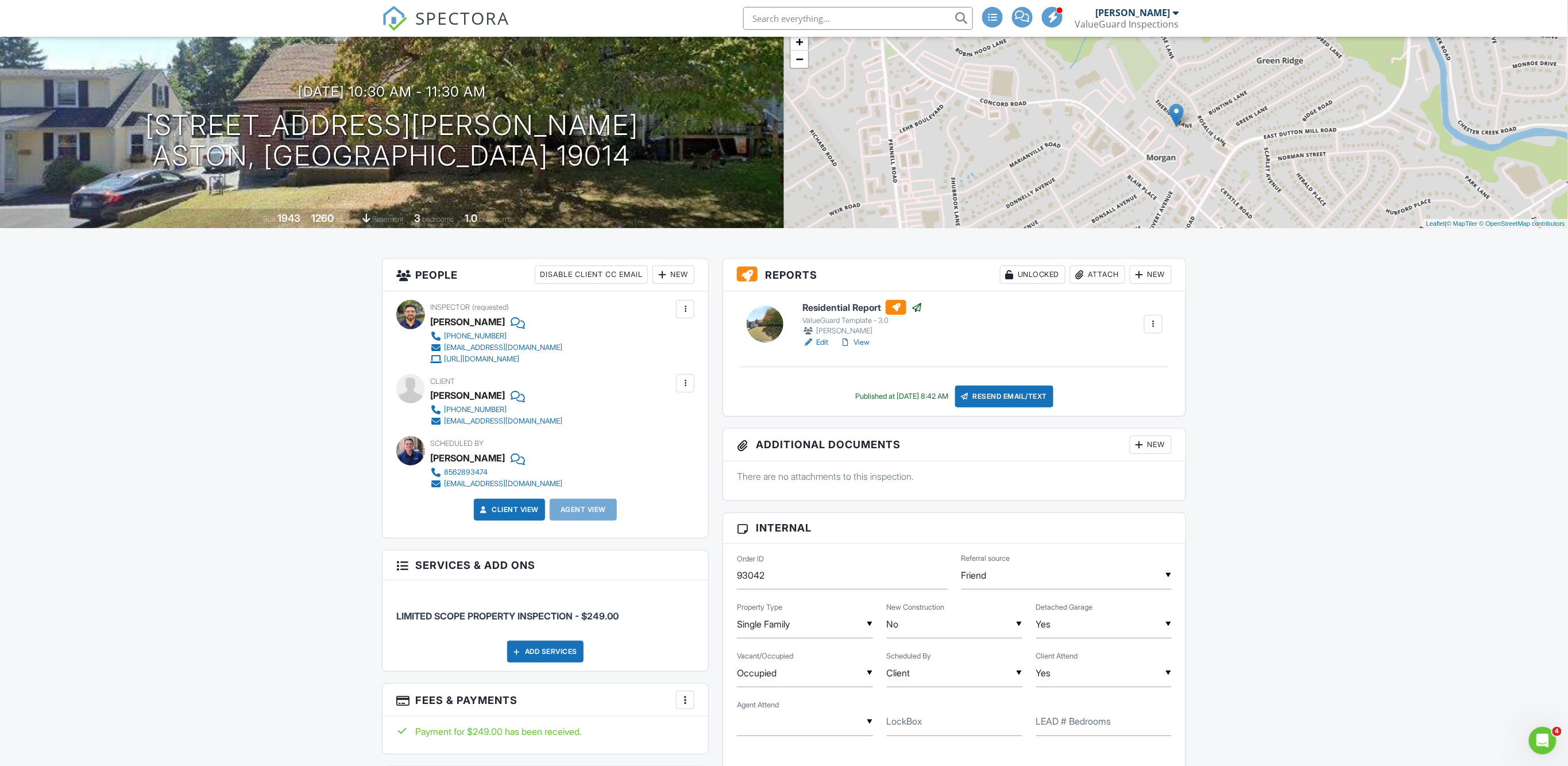
scroll to position [130, 0]
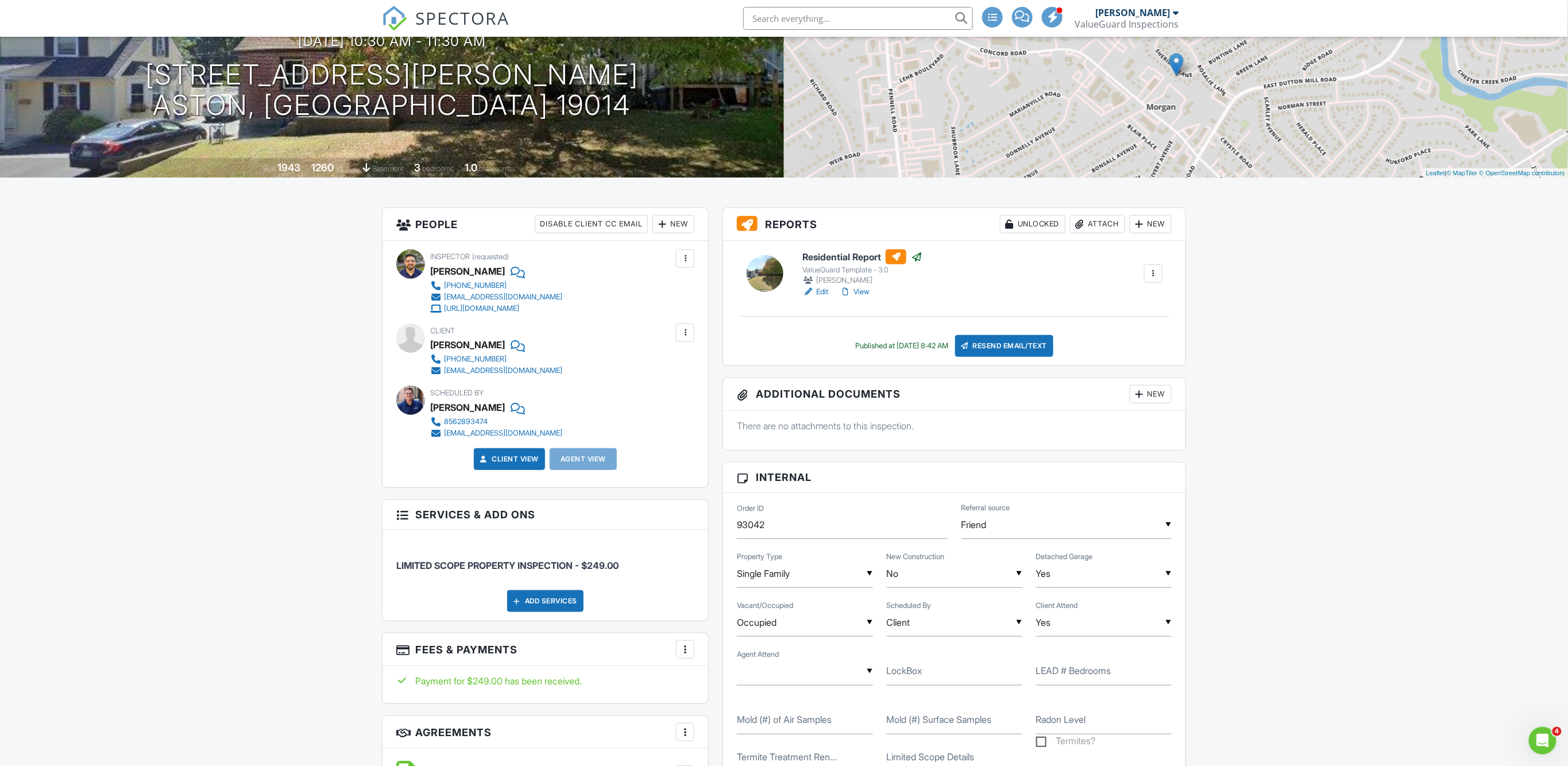
click at [689, 649] on div at bounding box center [685, 649] width 12 height 12
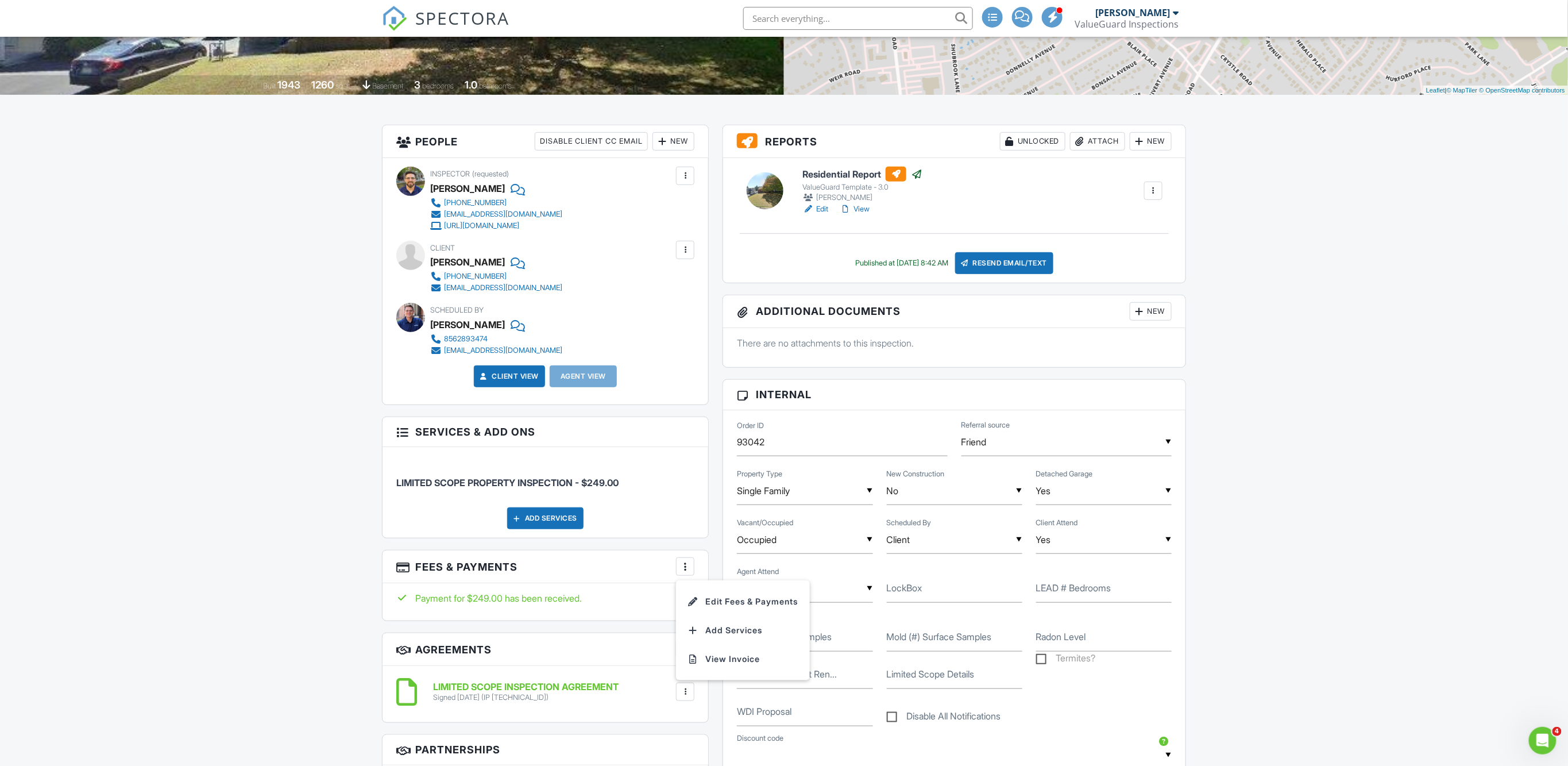
scroll to position [297, 0]
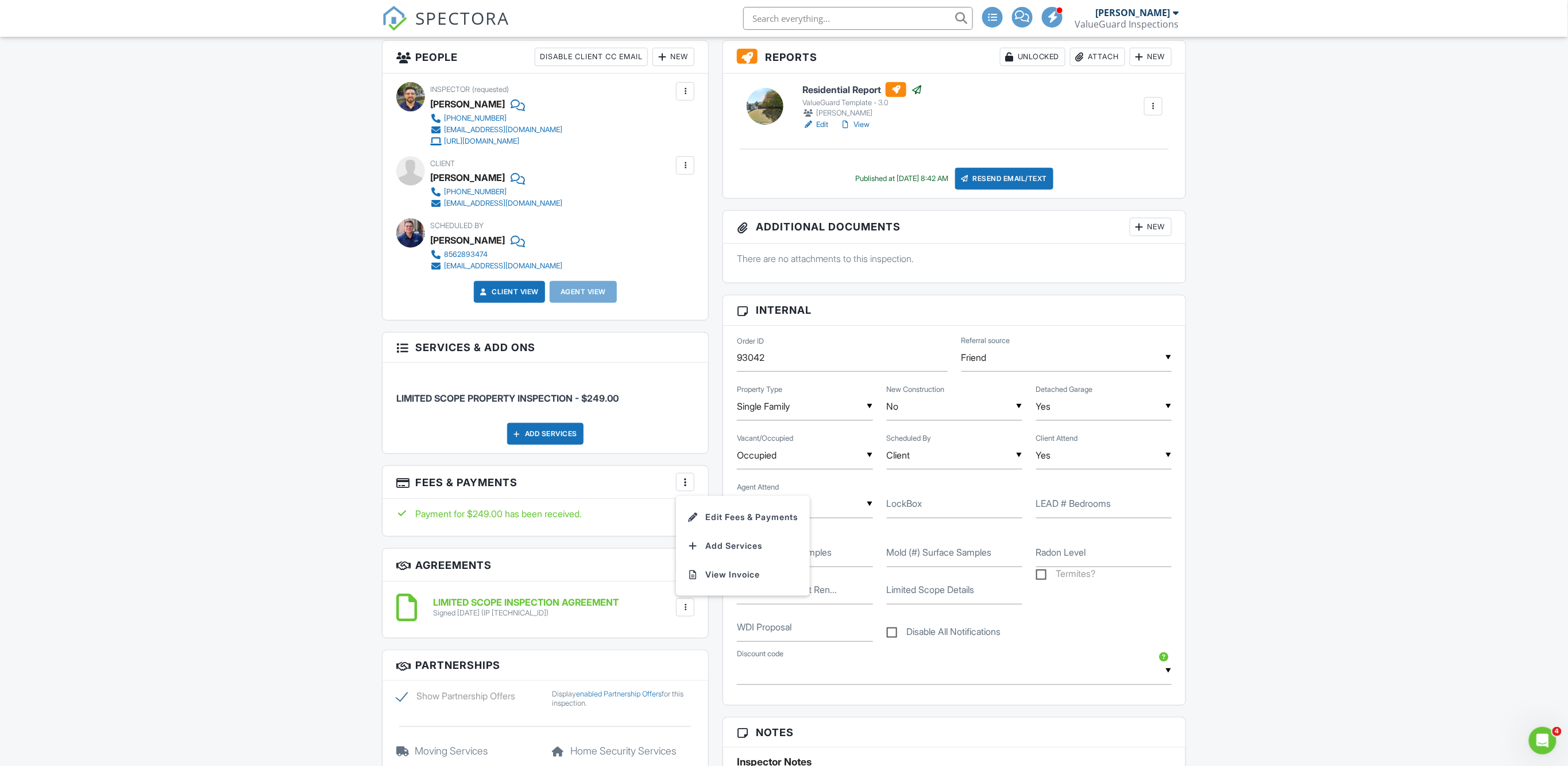
click at [731, 519] on li "Edit Fees & Payments" at bounding box center [743, 517] width 120 height 29
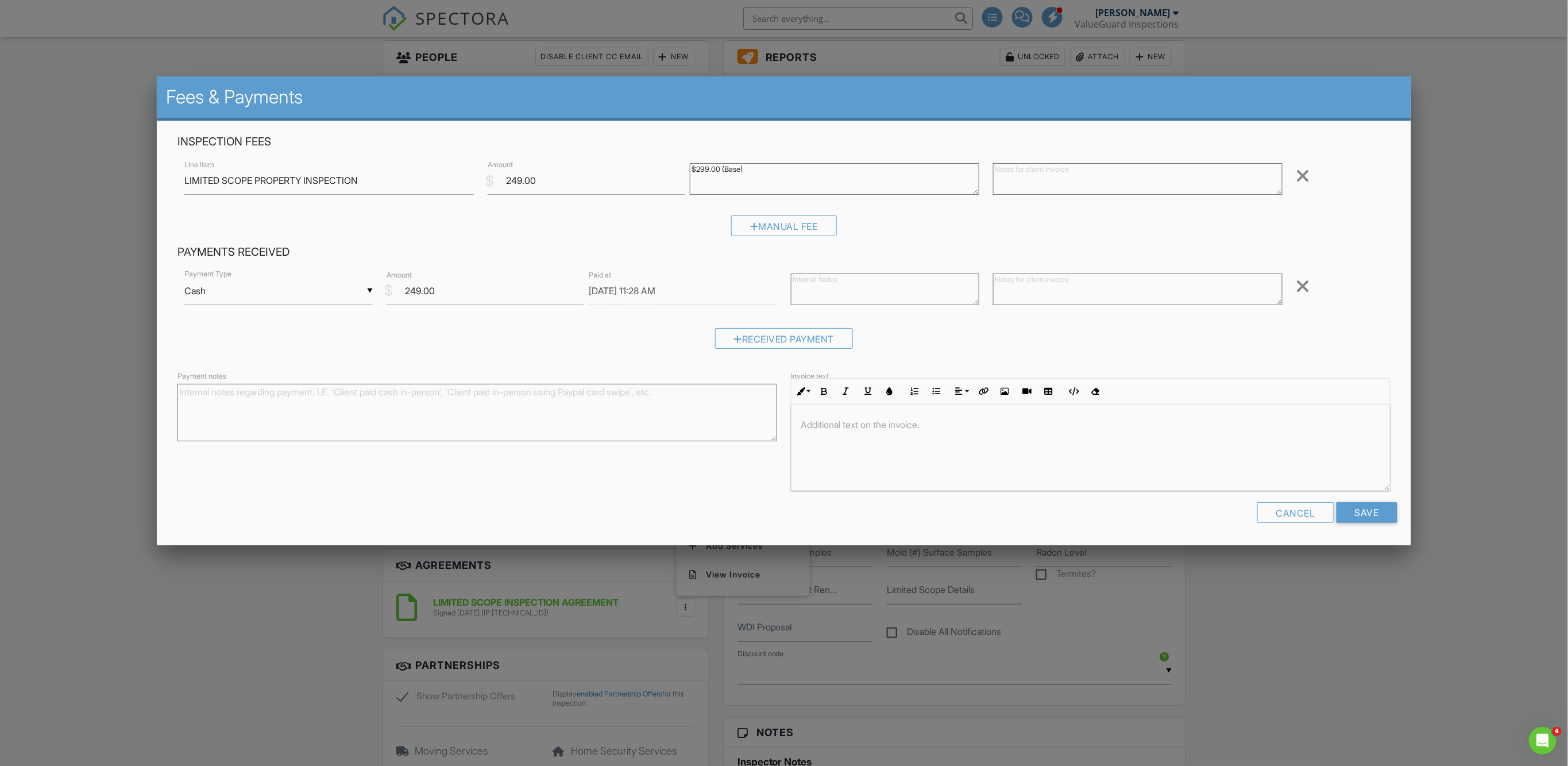
click at [824, 282] on textarea at bounding box center [884, 289] width 188 height 32
type textarea "Deposit 8/23"
click at [1347, 508] on input "Save" at bounding box center [1367, 513] width 61 height 21
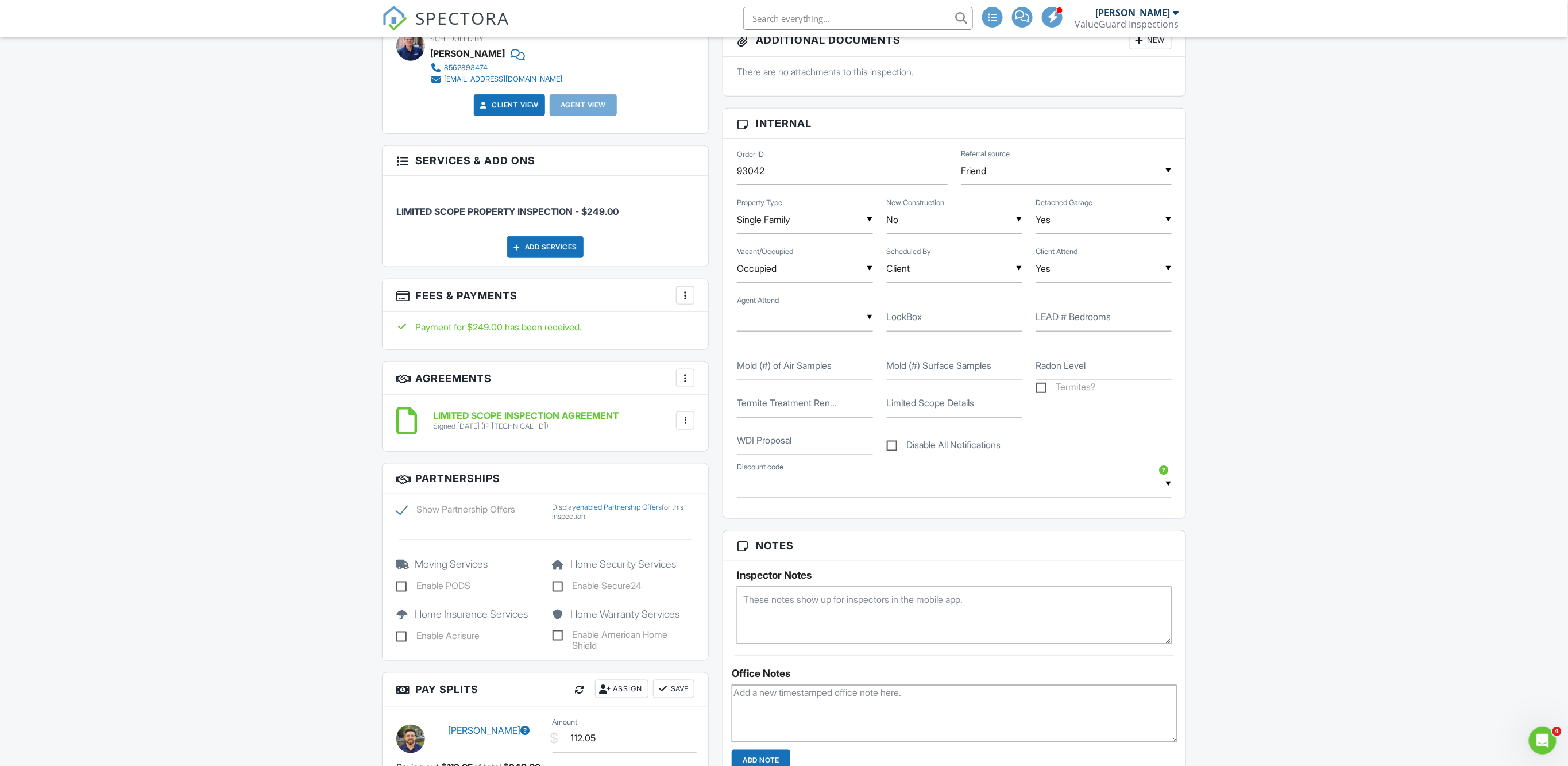
scroll to position [485, 0]
click at [425, 26] on span "SPECTORA" at bounding box center [462, 18] width 94 height 24
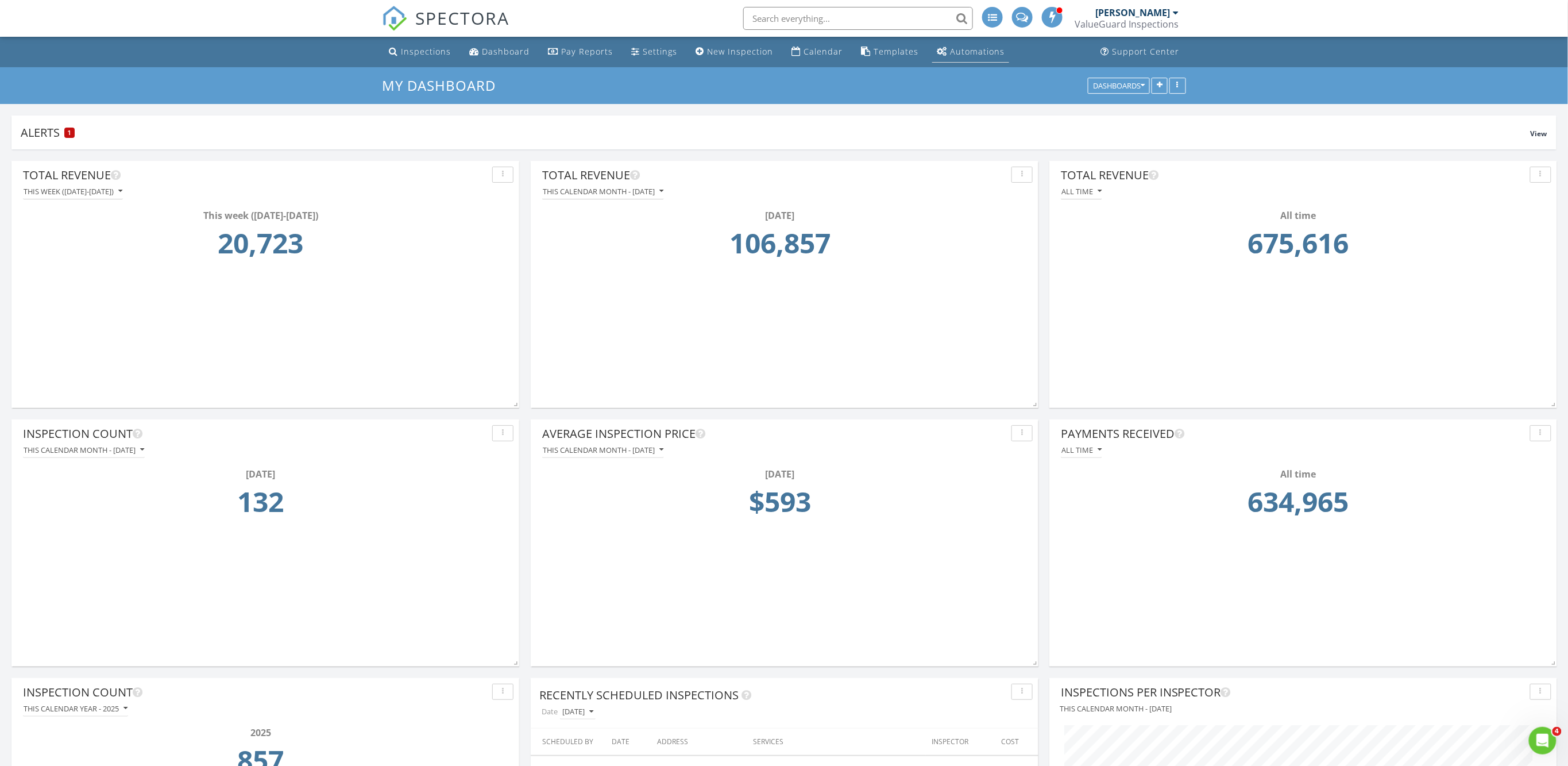
click at [966, 49] on div "Automations" at bounding box center [978, 51] width 55 height 11
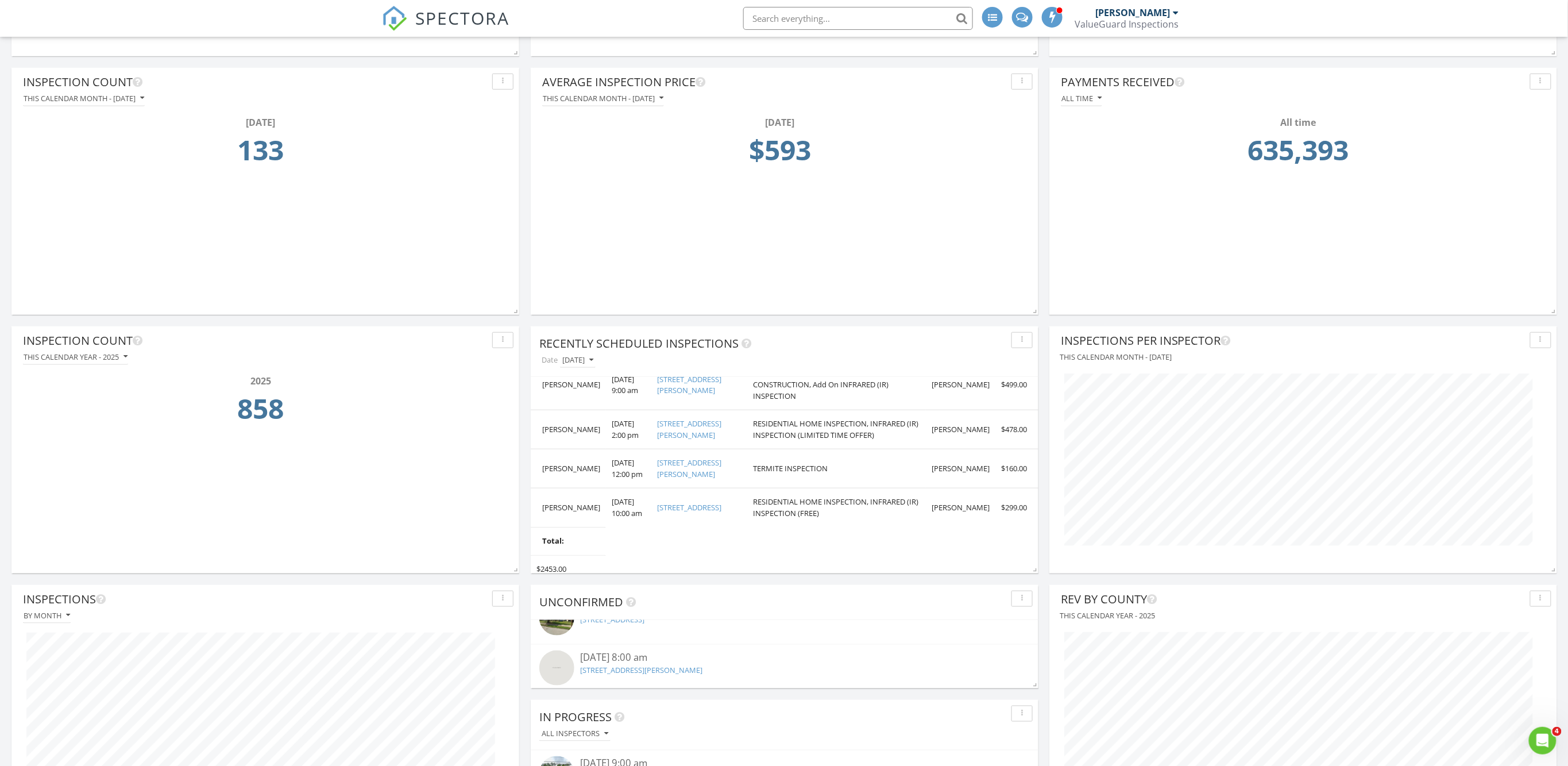
click at [611, 659] on div "08/28/25 8:00 am" at bounding box center [785, 658] width 409 height 15
click at [617, 670] on link "[STREET_ADDRESS][PERSON_NAME]" at bounding box center [641, 670] width 122 height 10
click at [646, 676] on div "08/28/25 8:00 am 734 E 25th St, Chester, PA 19013" at bounding box center [785, 670] width 409 height 38
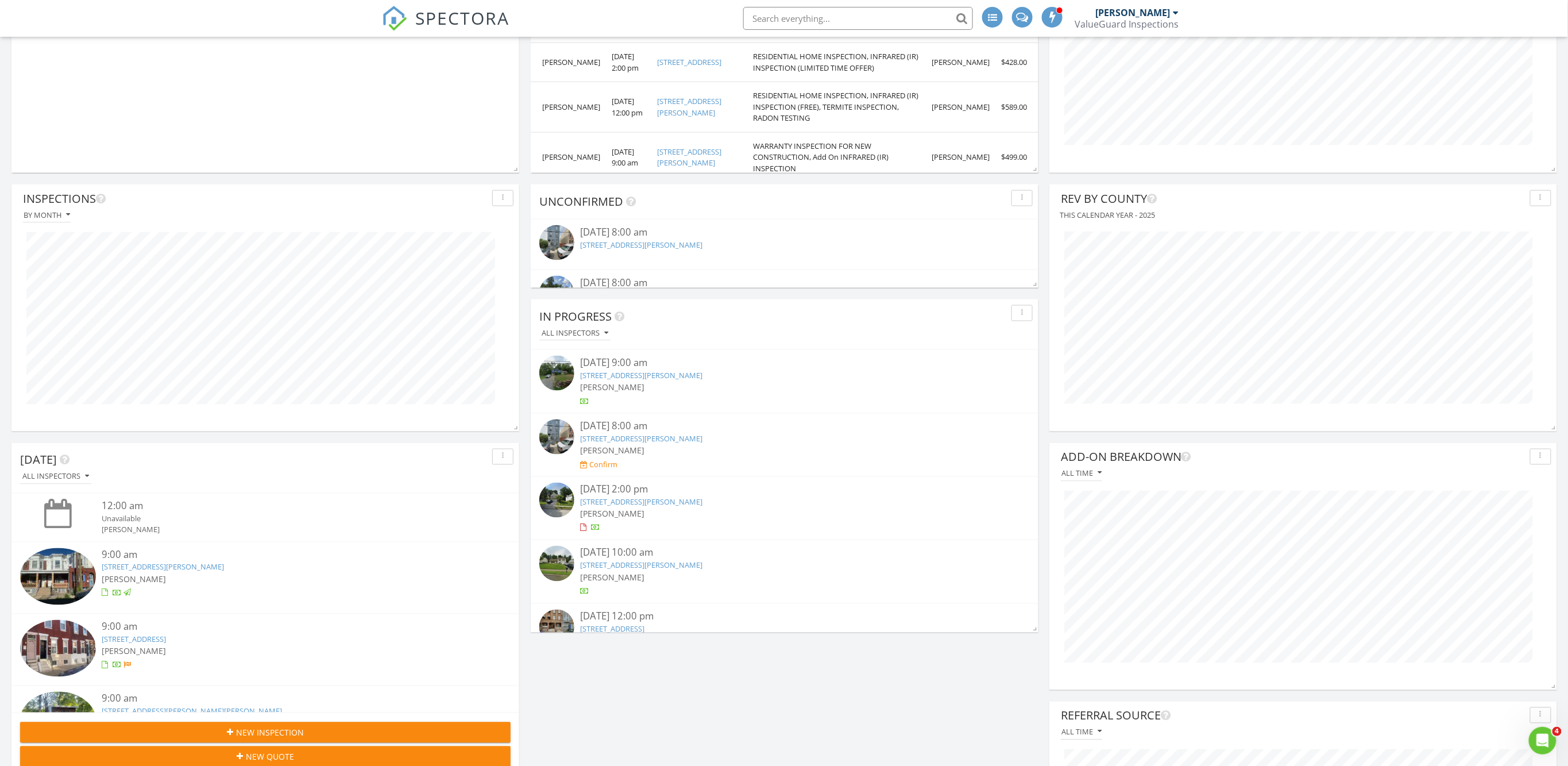
scroll to position [652, 0]
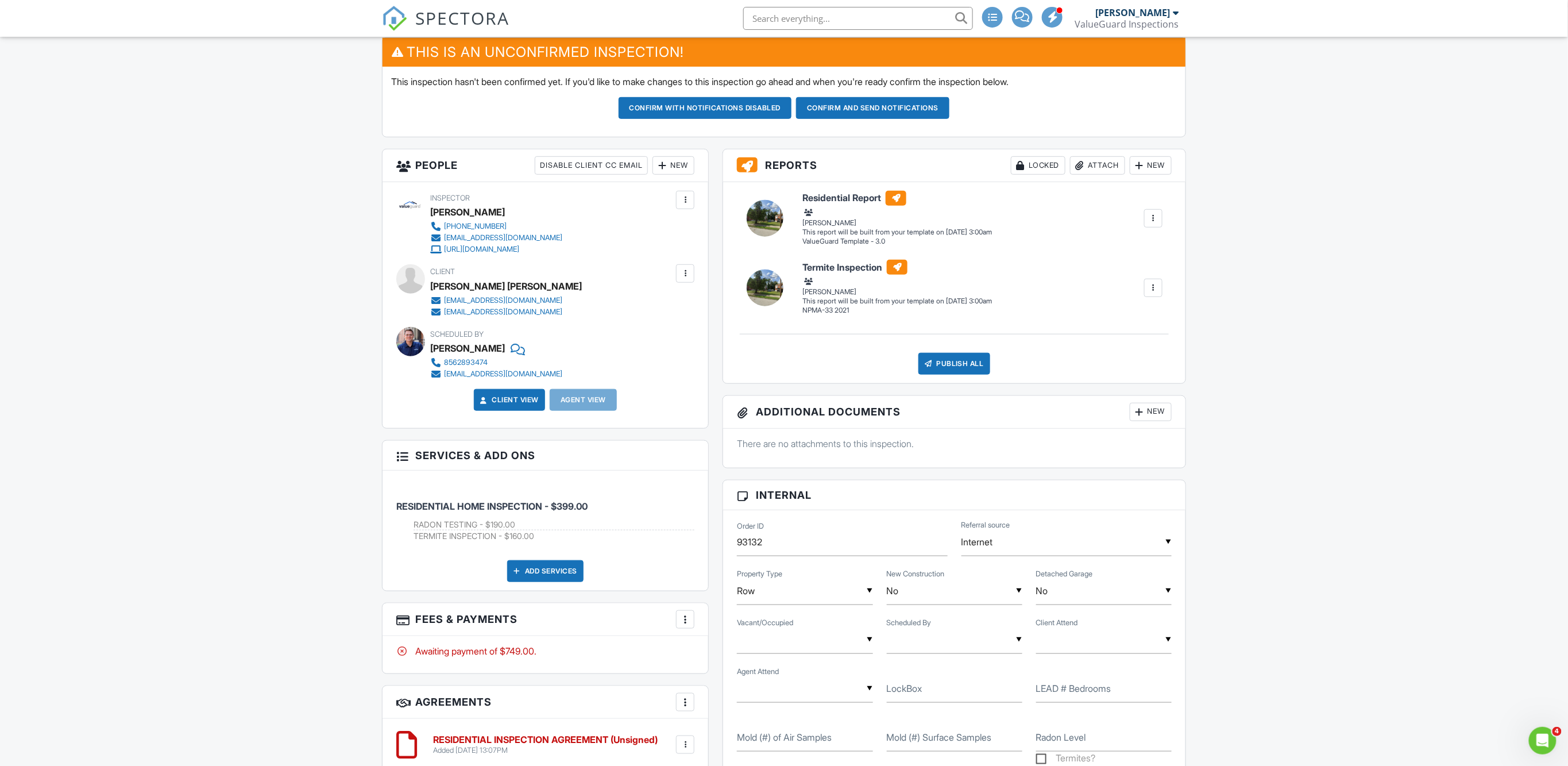
scroll to position [280, 0]
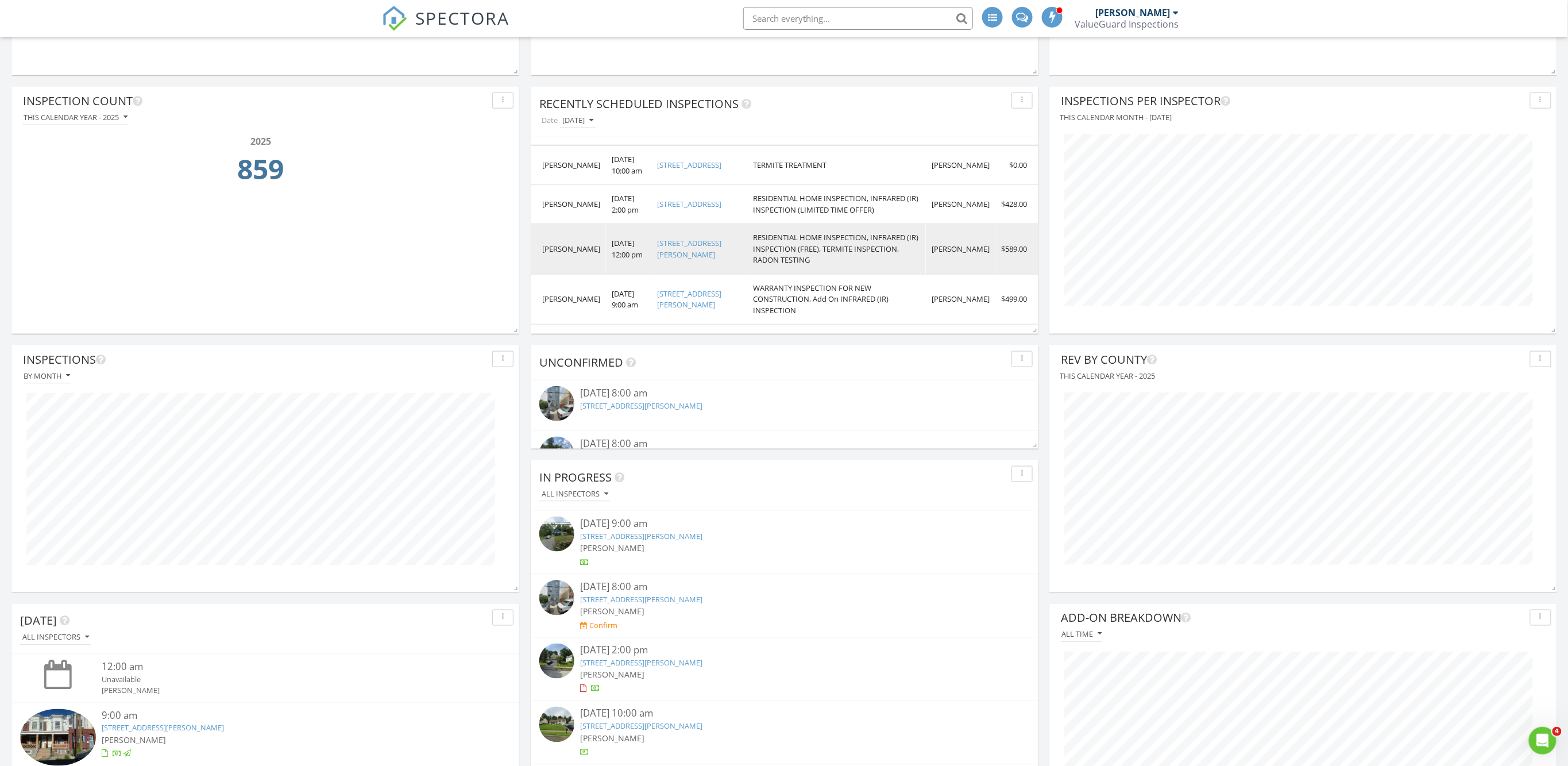
click at [686, 257] on link "404 Lower Holland Rd, Churchville, PA 18966" at bounding box center [689, 249] width 65 height 22
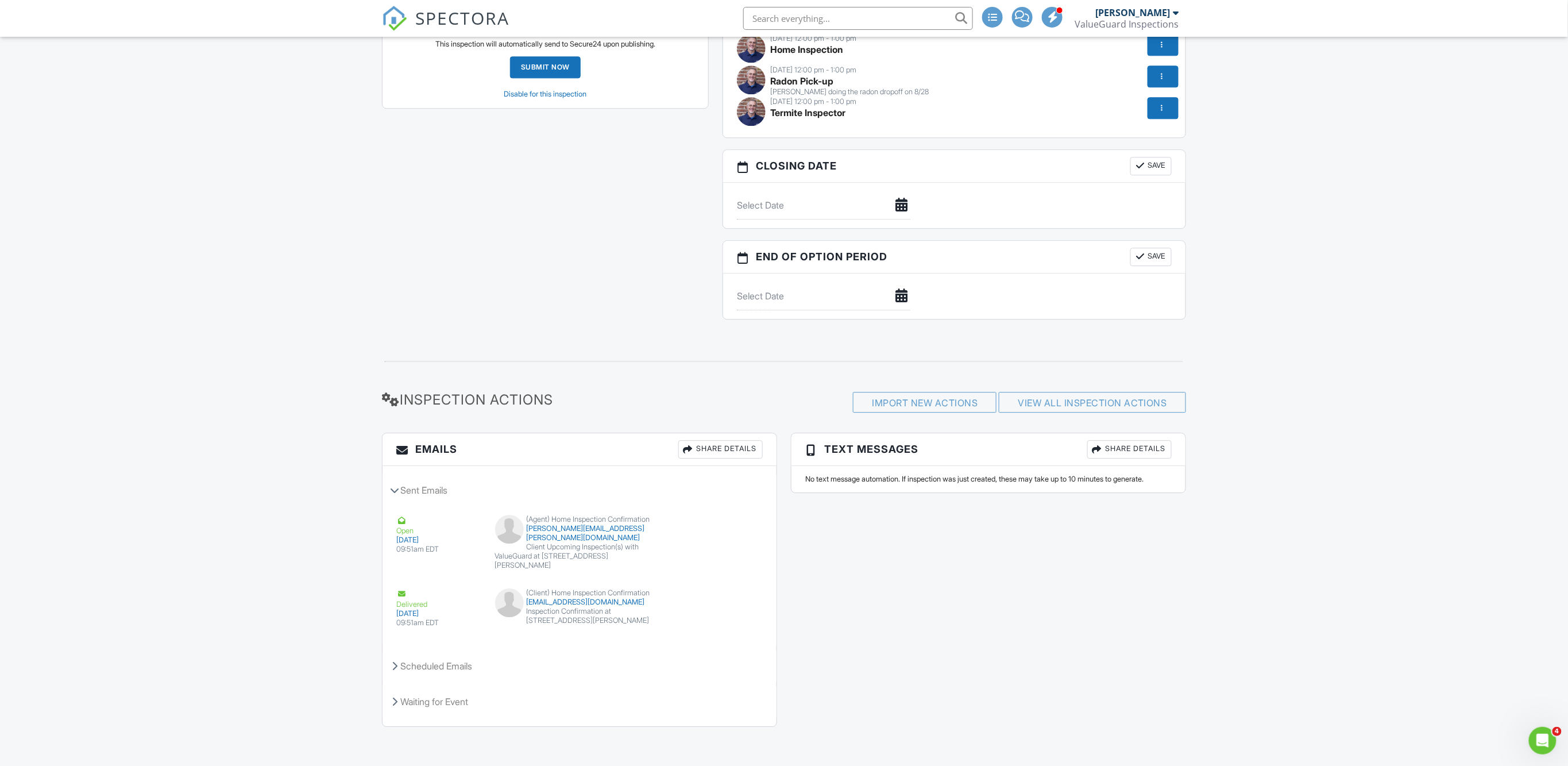
scroll to position [1573, 0]
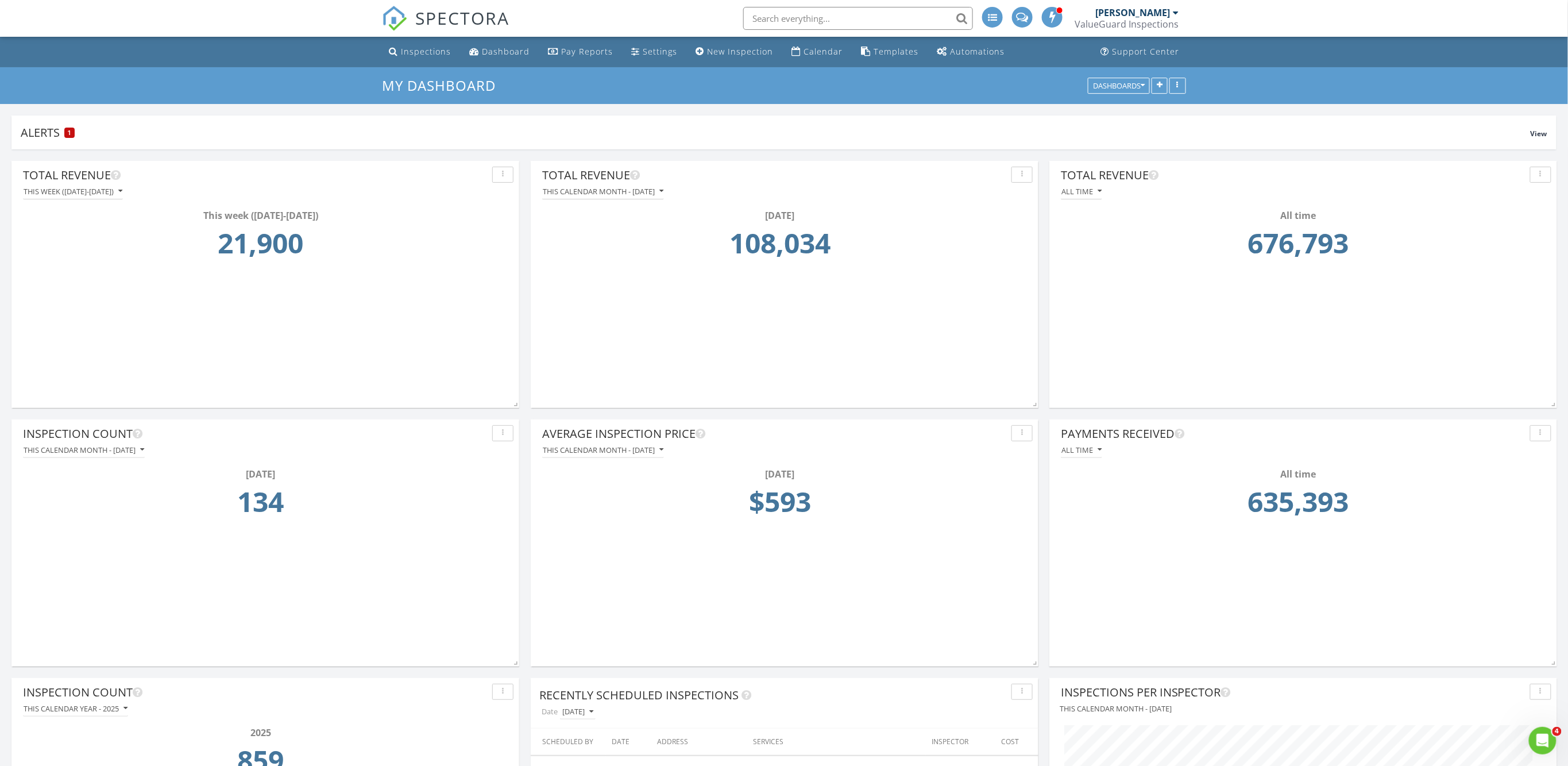
click at [542, 4] on div "SPECTORA Chase Millard ValueGuard Inspections Role: Inspector Change Role Dashb…" at bounding box center [783, 18] width 804 height 37
